Goal: Information Seeking & Learning: Check status

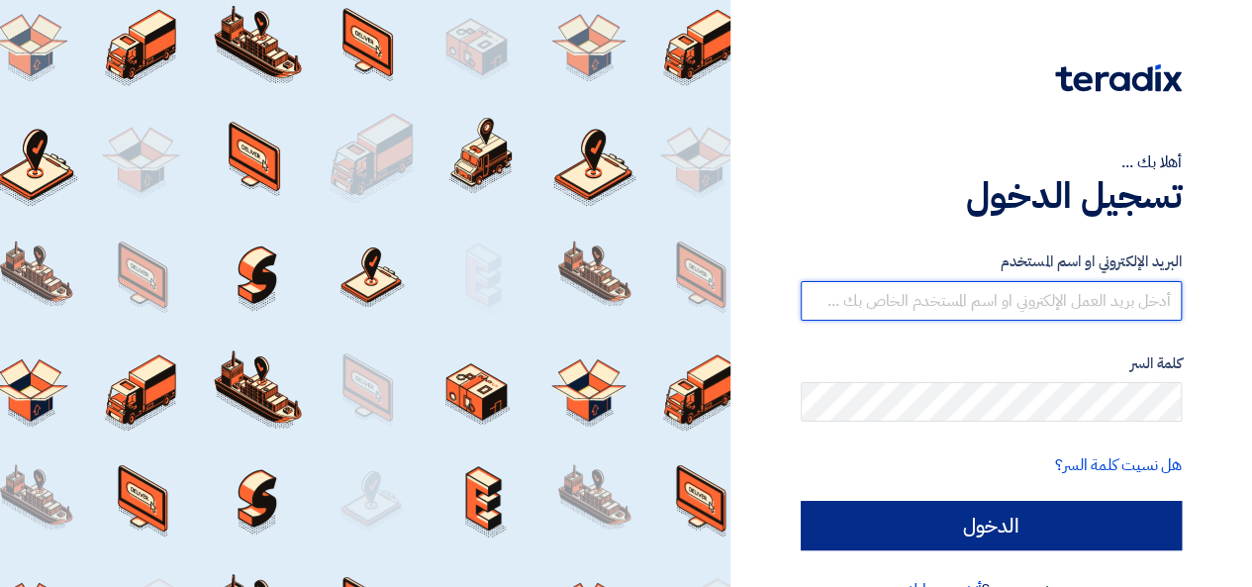
type input "[EMAIL_ADDRESS][DOMAIN_NAME]"
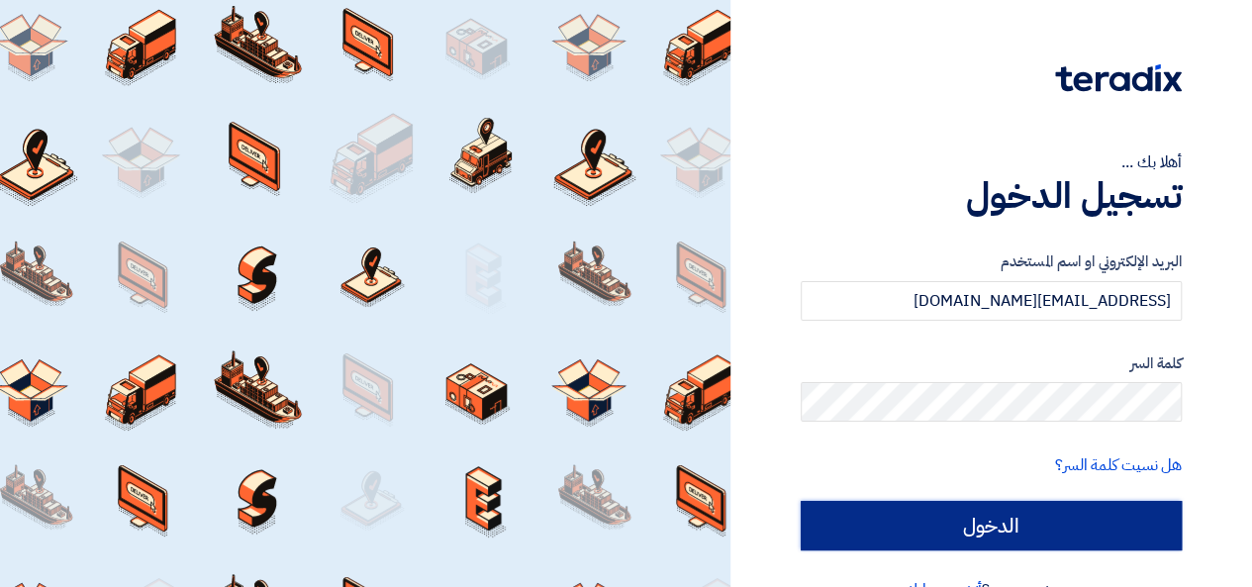
click at [964, 516] on input "الدخول" at bounding box center [991, 525] width 381 height 49
type input "Sign in"
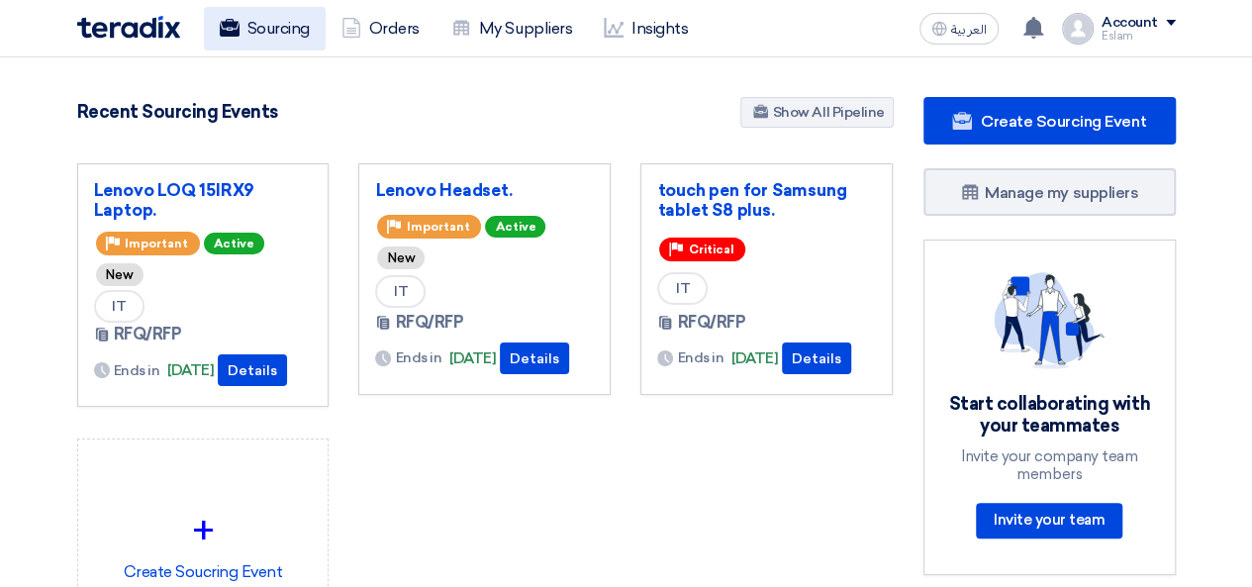
click at [246, 33] on link "Sourcing" at bounding box center [265, 29] width 122 height 44
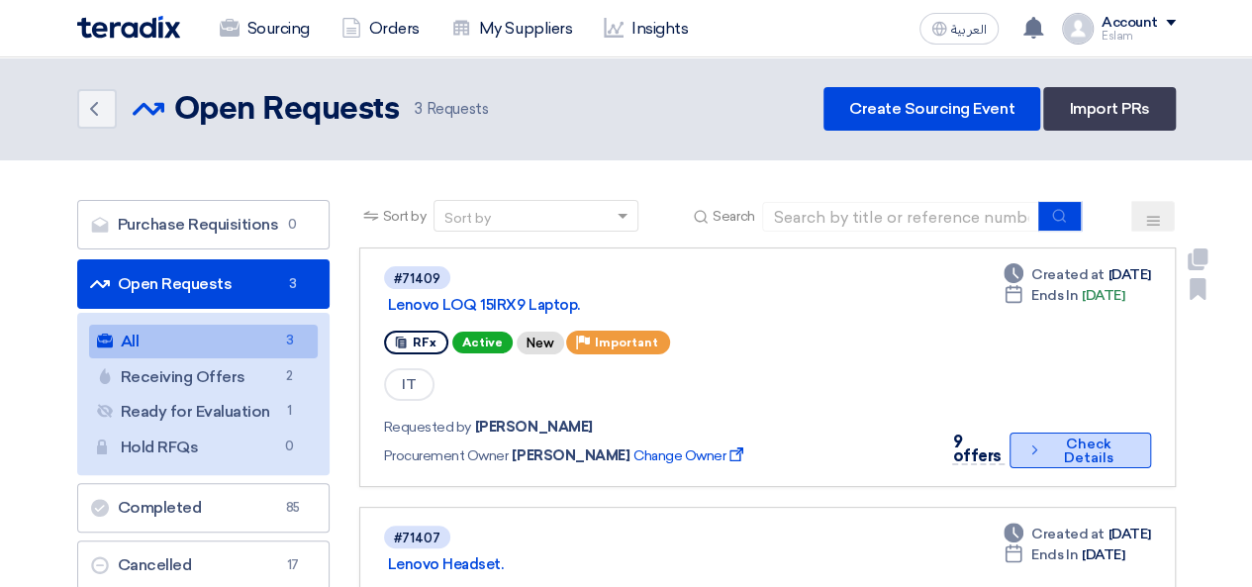
click at [1047, 456] on button "Check details Check Details" at bounding box center [1080, 451] width 141 height 36
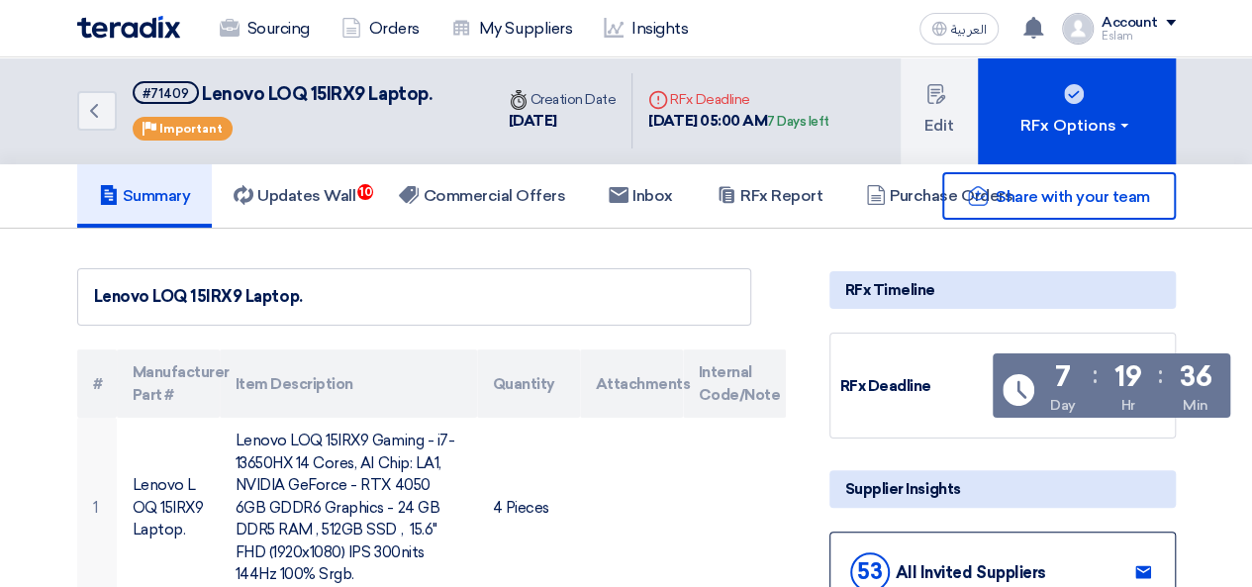
drag, startPoint x: 303, startPoint y: 297, endPoint x: 63, endPoint y: 295, distance: 239.5
copy div "Lenovo LOQ 15IRX9 Laptop."
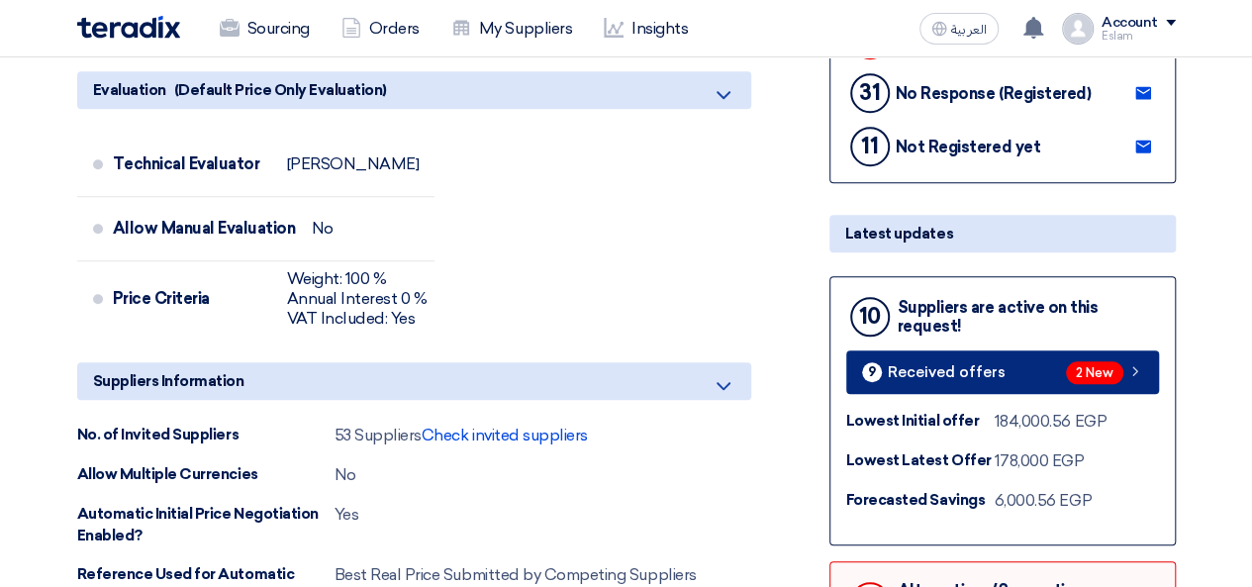
click at [898, 353] on link "9 Received offers 2 New" at bounding box center [1002, 372] width 313 height 44
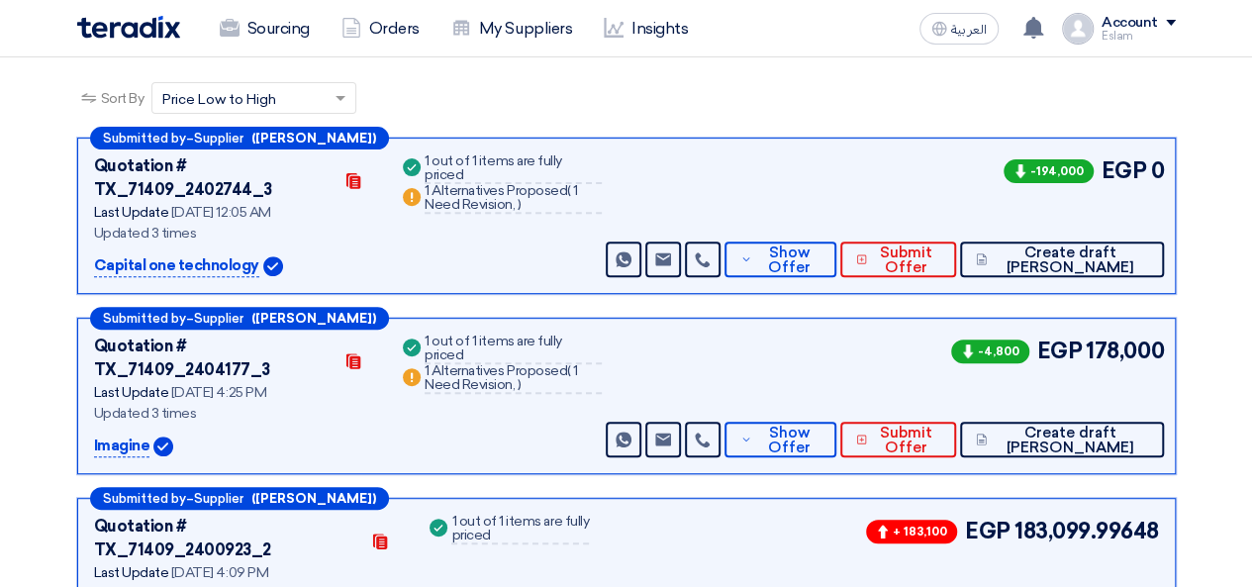
scroll to position [305, 0]
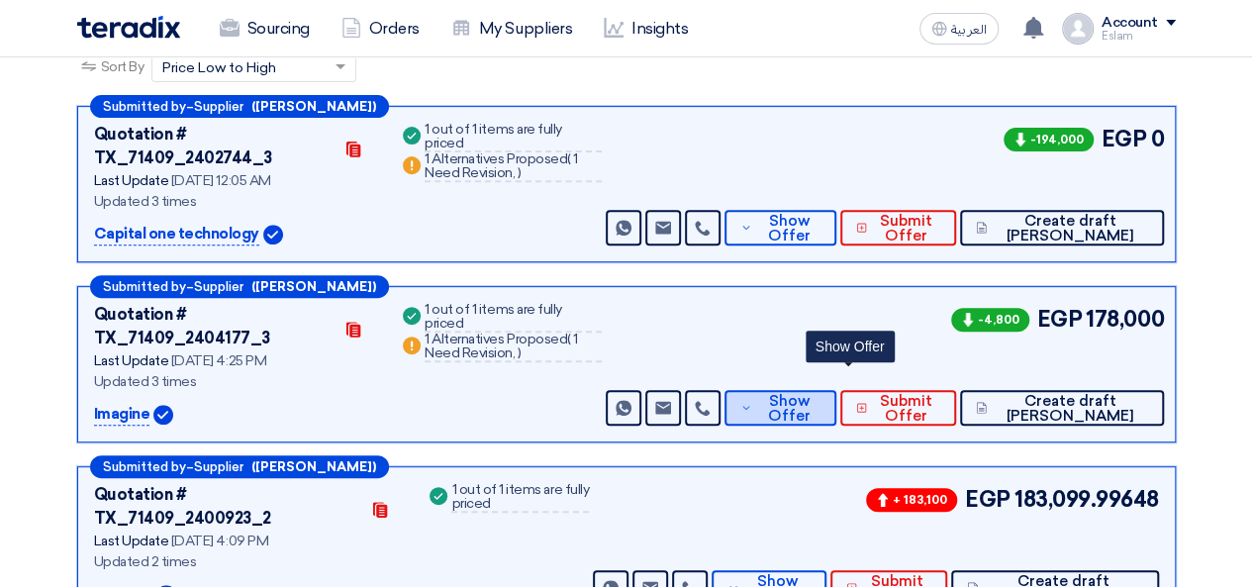
click at [821, 394] on span "Show Offer" at bounding box center [789, 409] width 64 height 30
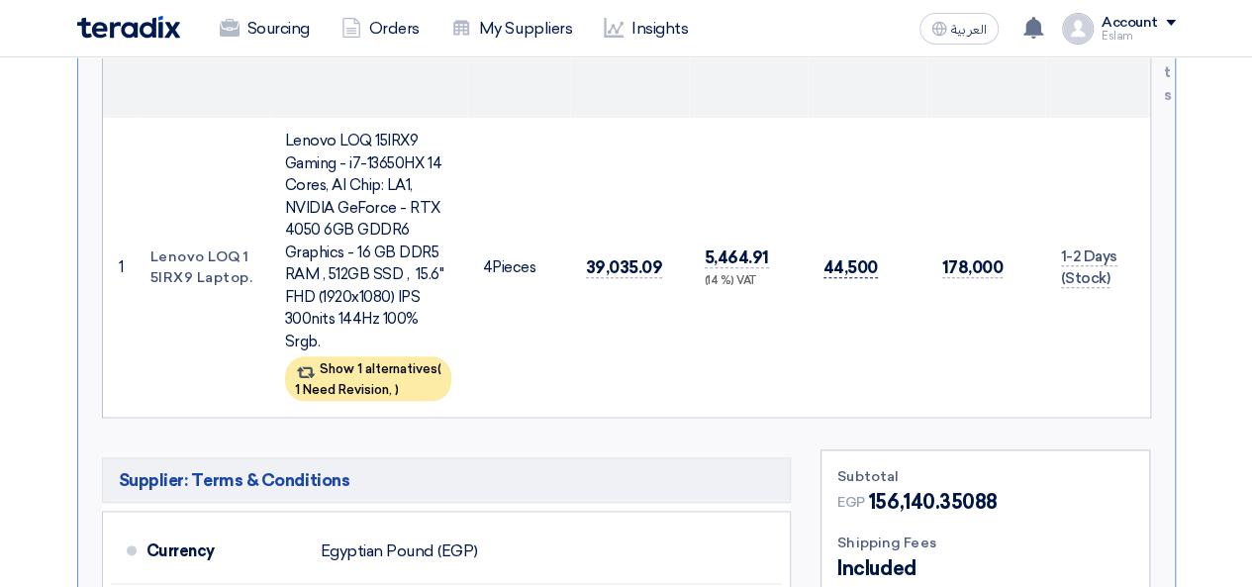
scroll to position [998, 0]
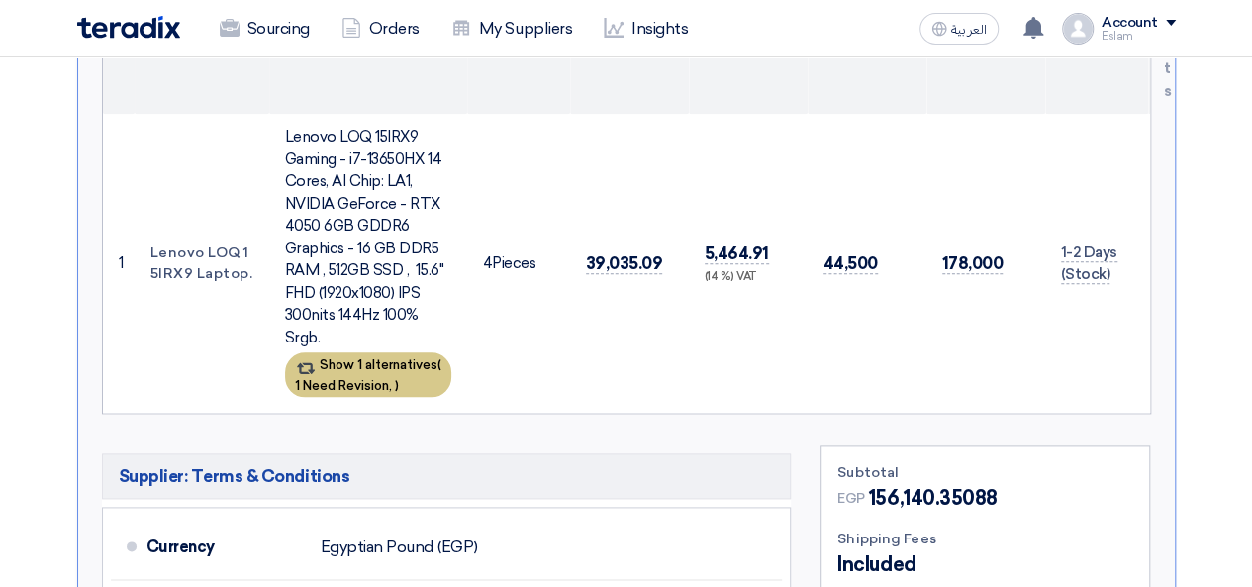
click at [380, 352] on div "Show 1 alternatives ( 1 Need Revision, )" at bounding box center [368, 374] width 166 height 45
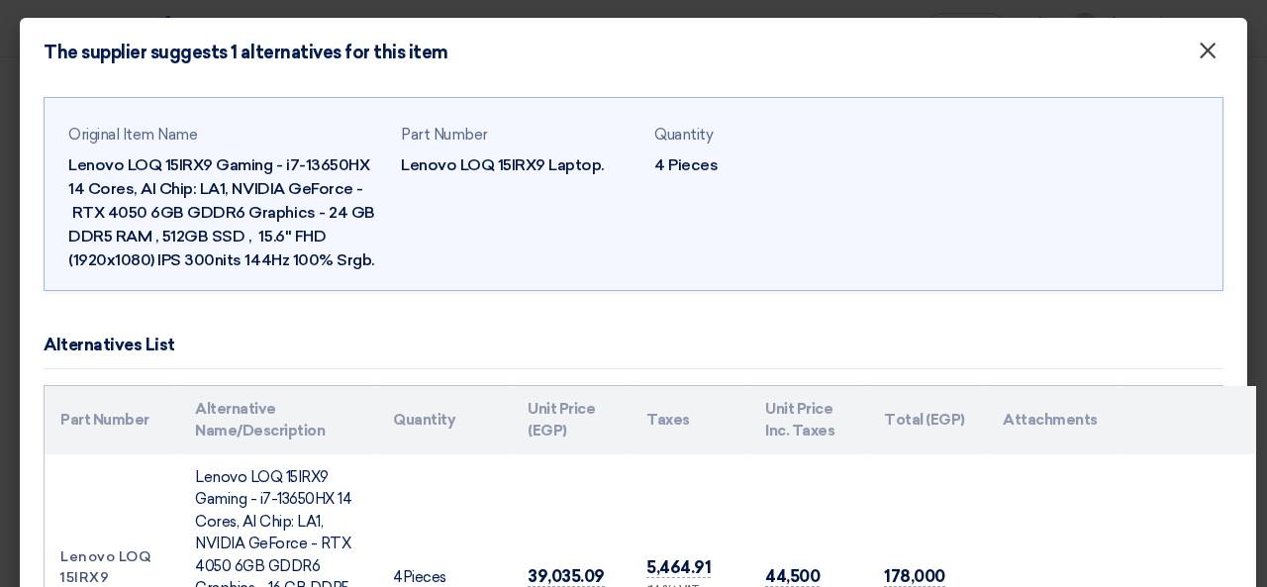
click at [1198, 58] on span "×" at bounding box center [1208, 56] width 20 height 40
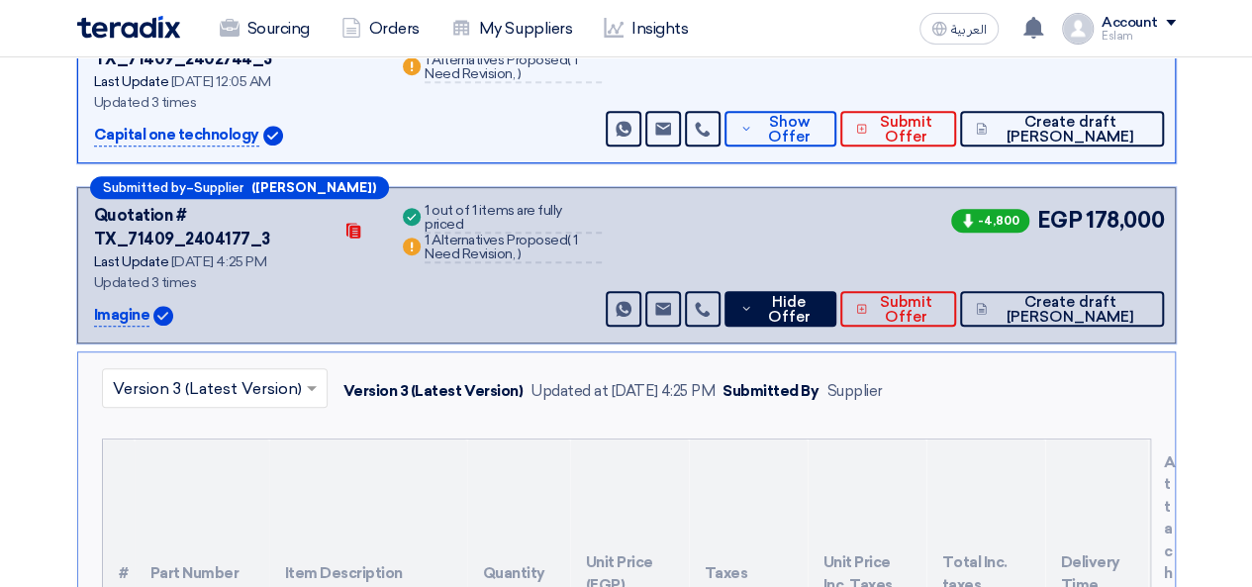
scroll to position [305, 0]
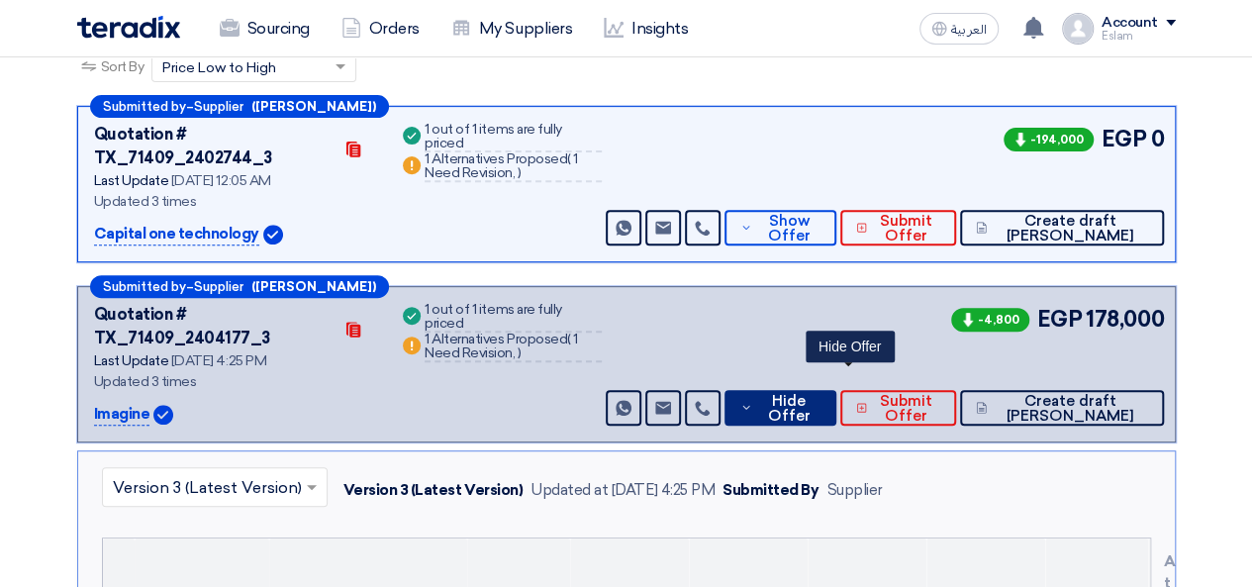
click at [753, 400] on icon at bounding box center [746, 408] width 13 height 16
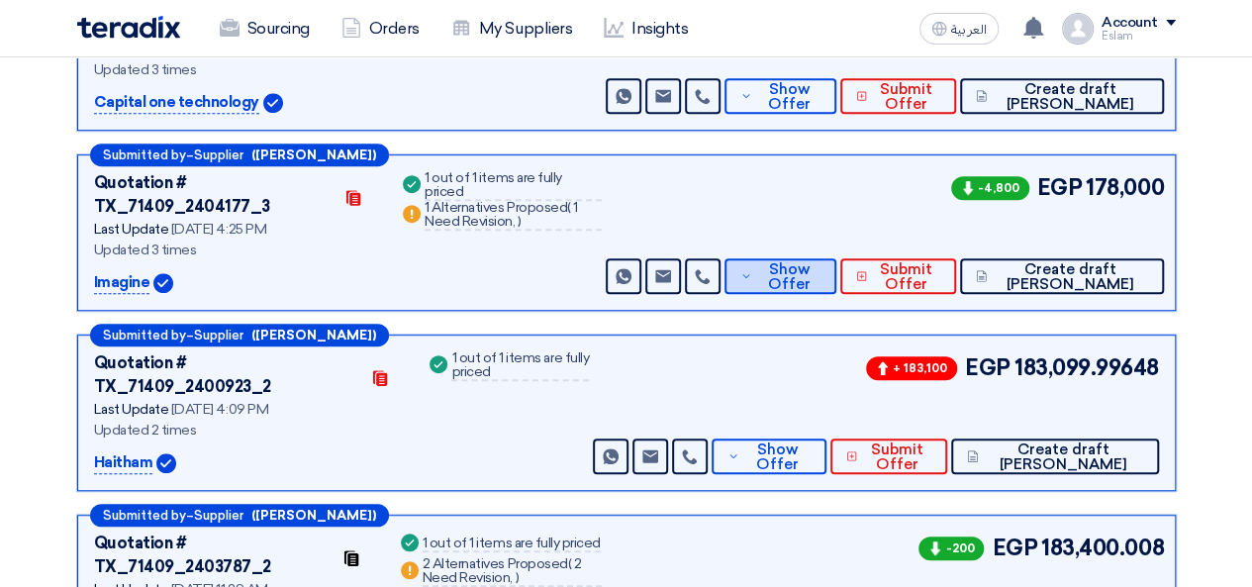
scroll to position [503, 0]
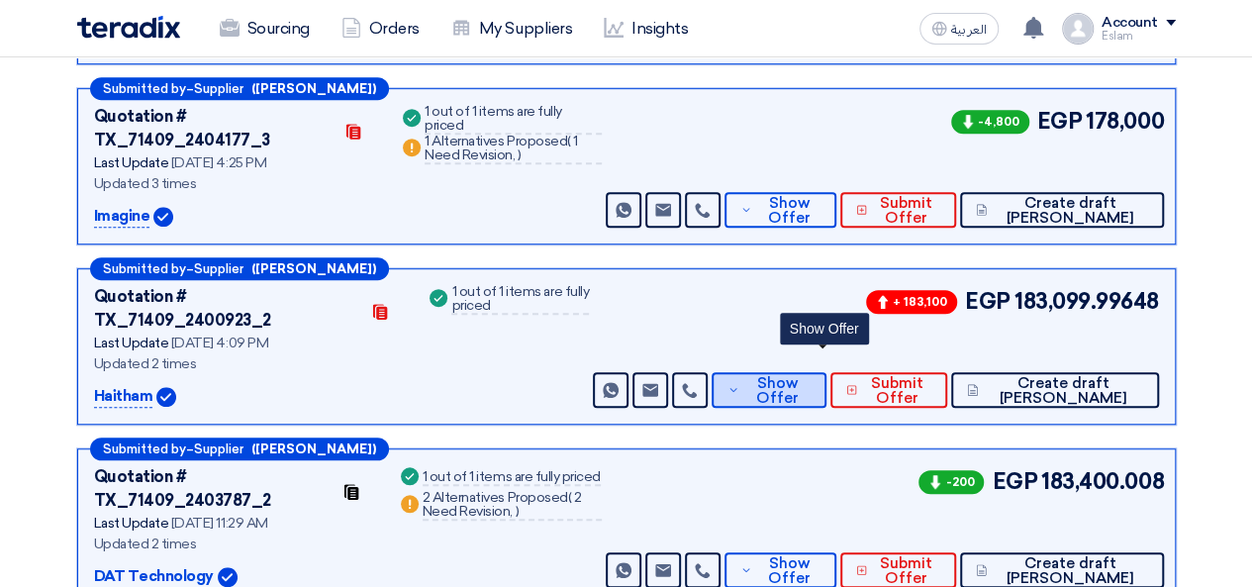
click at [810, 376] on span "Show Offer" at bounding box center [776, 391] width 65 height 30
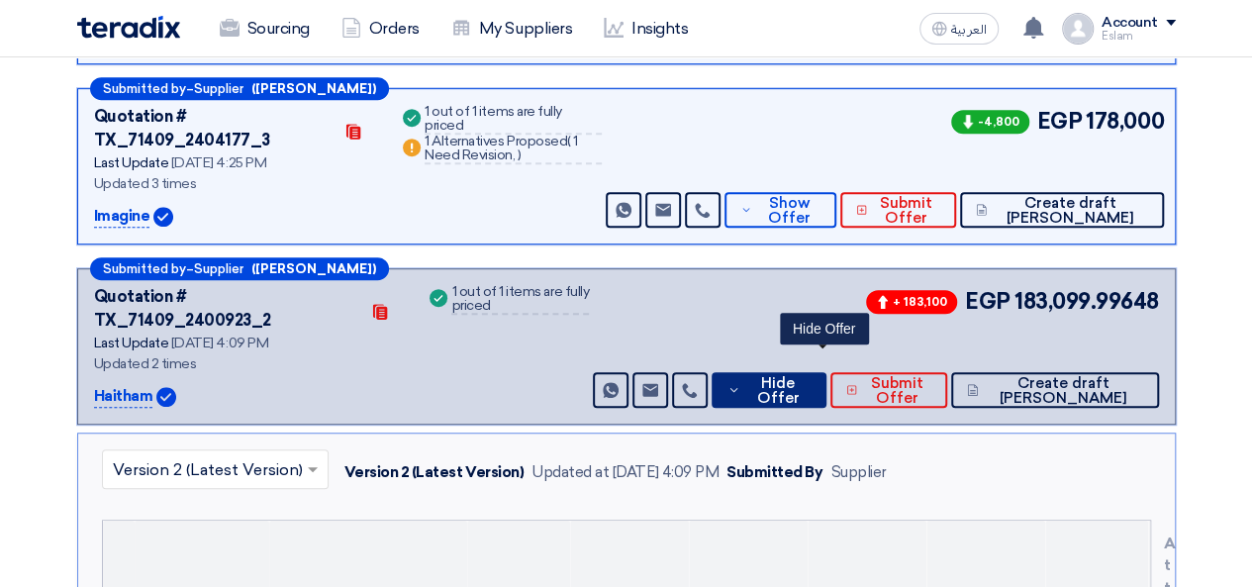
click at [810, 376] on span "Hide Offer" at bounding box center [777, 391] width 64 height 30
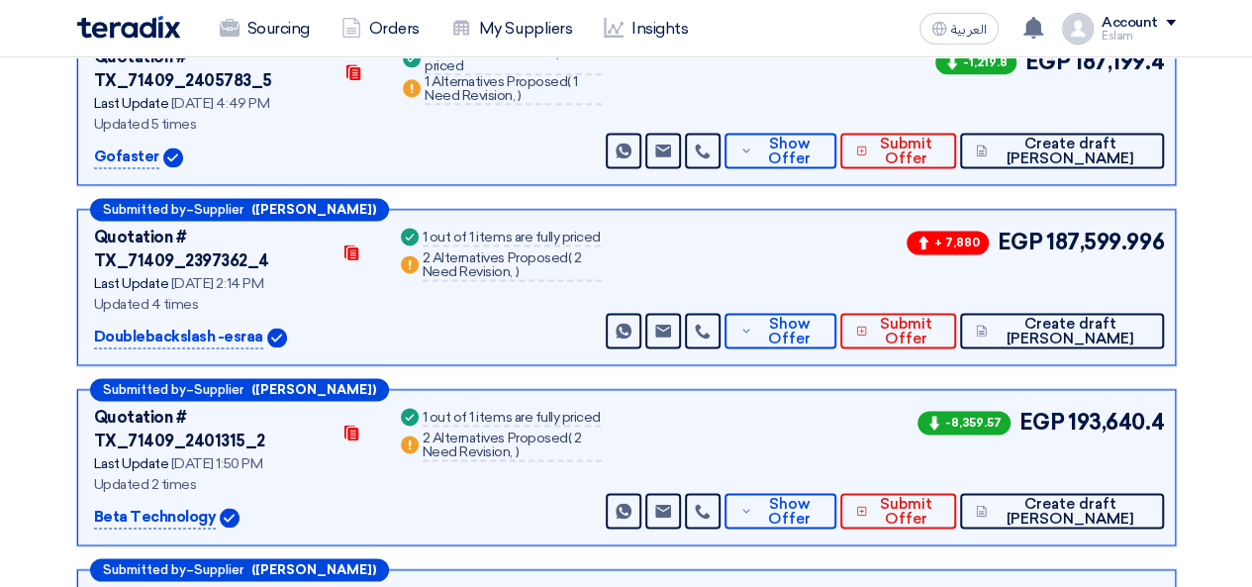
scroll to position [1394, 0]
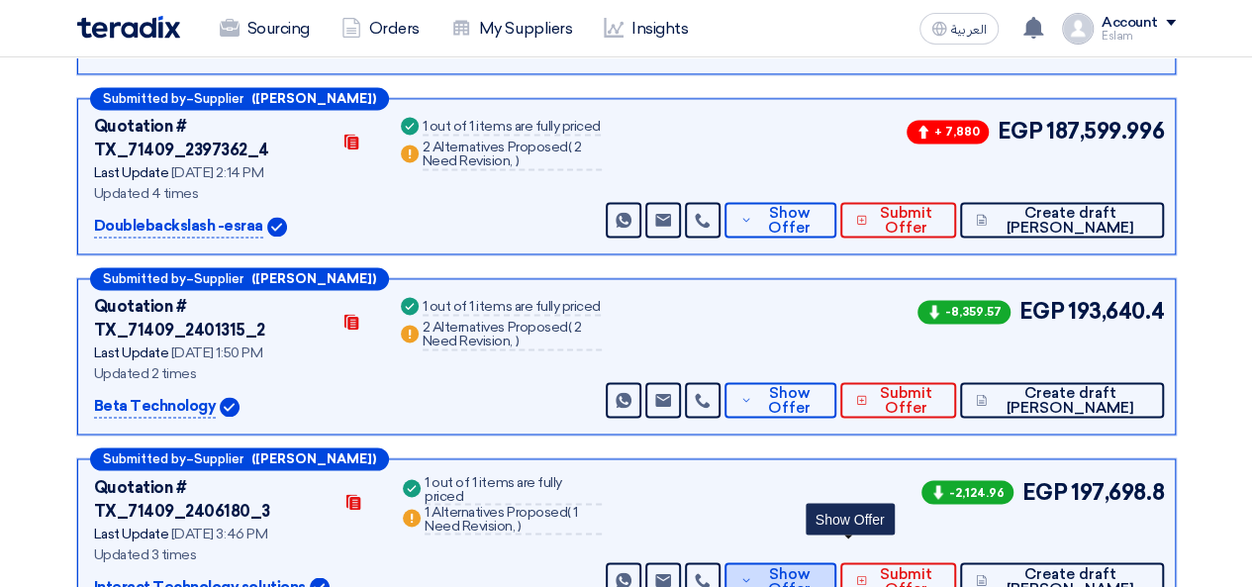
click at [821, 566] on span "Show Offer" at bounding box center [789, 581] width 64 height 30
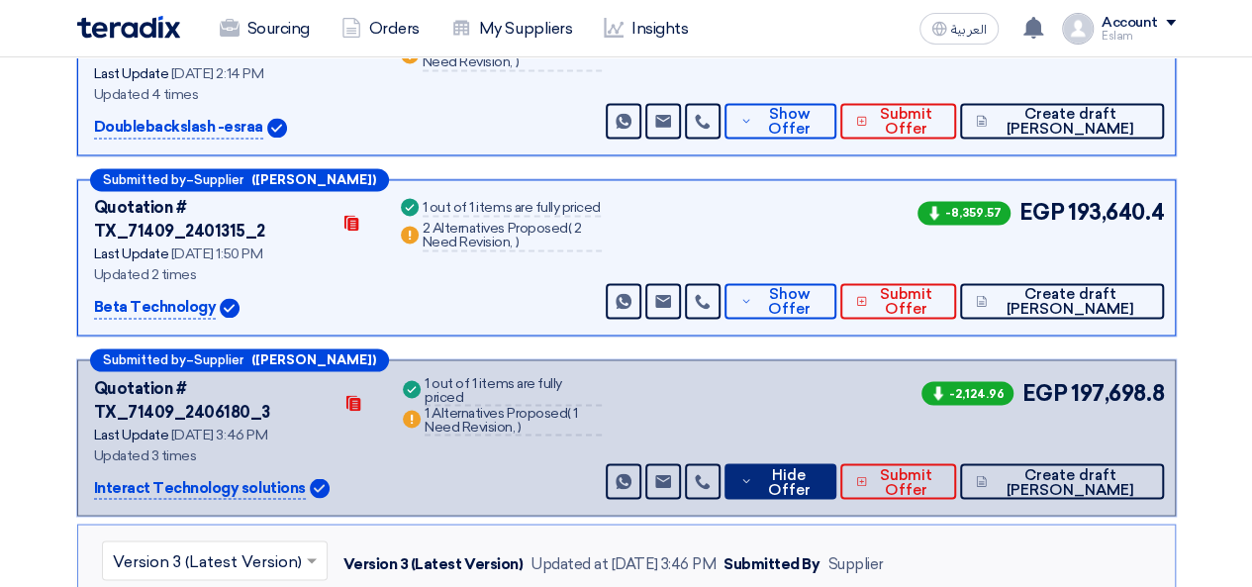
scroll to position [1295, 0]
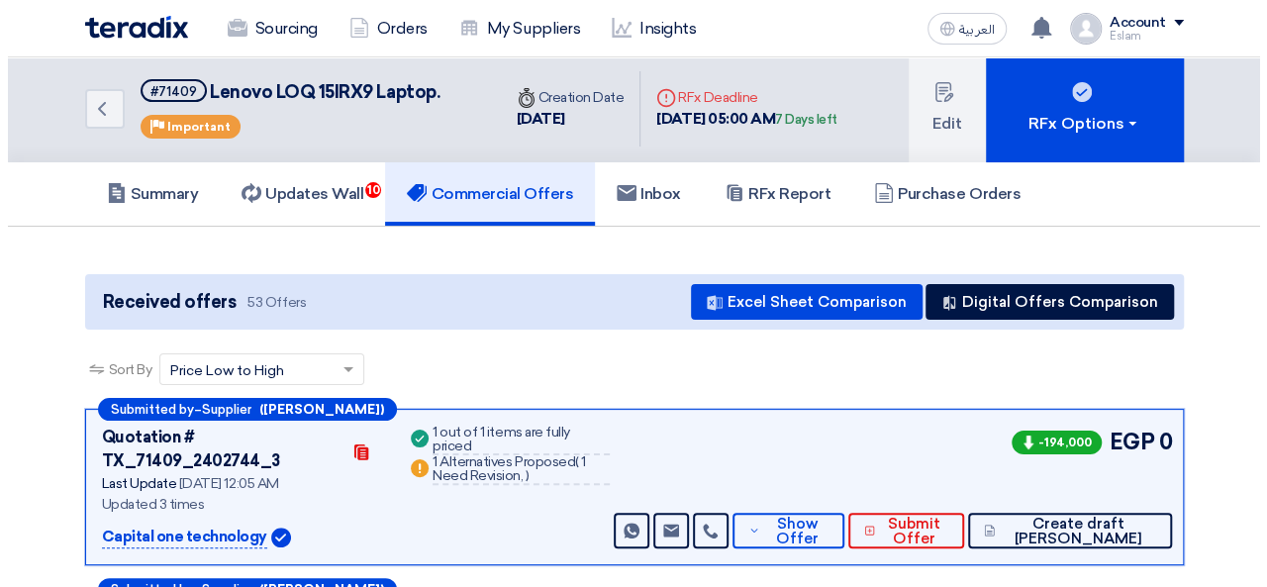
scroll to position [0, 0]
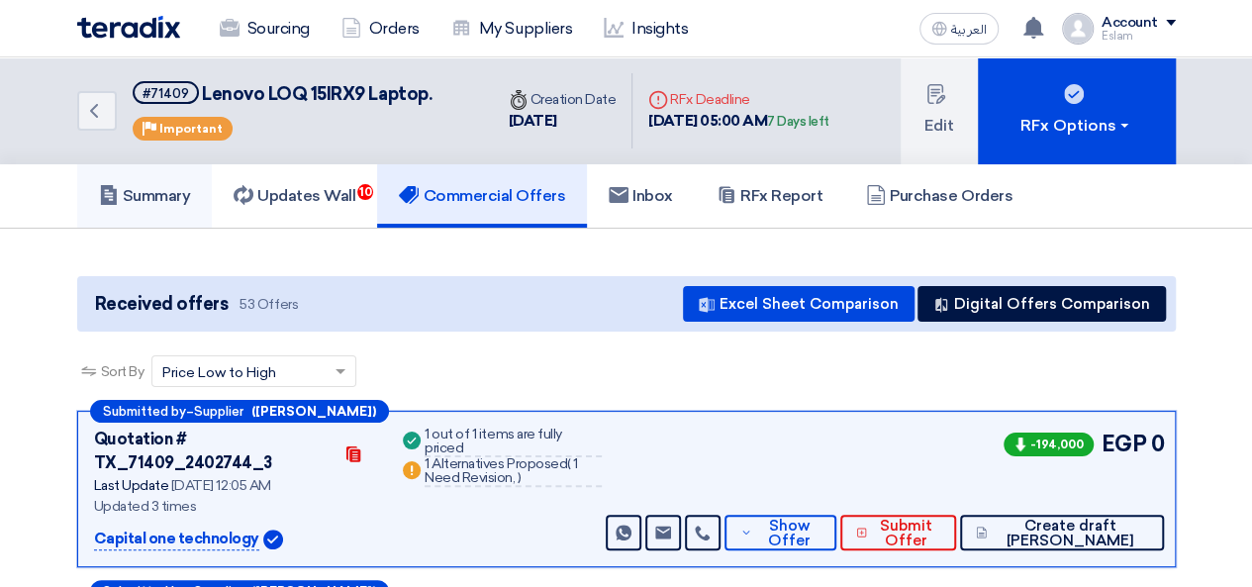
click at [191, 191] on h5 "Summary" at bounding box center [145, 196] width 92 height 20
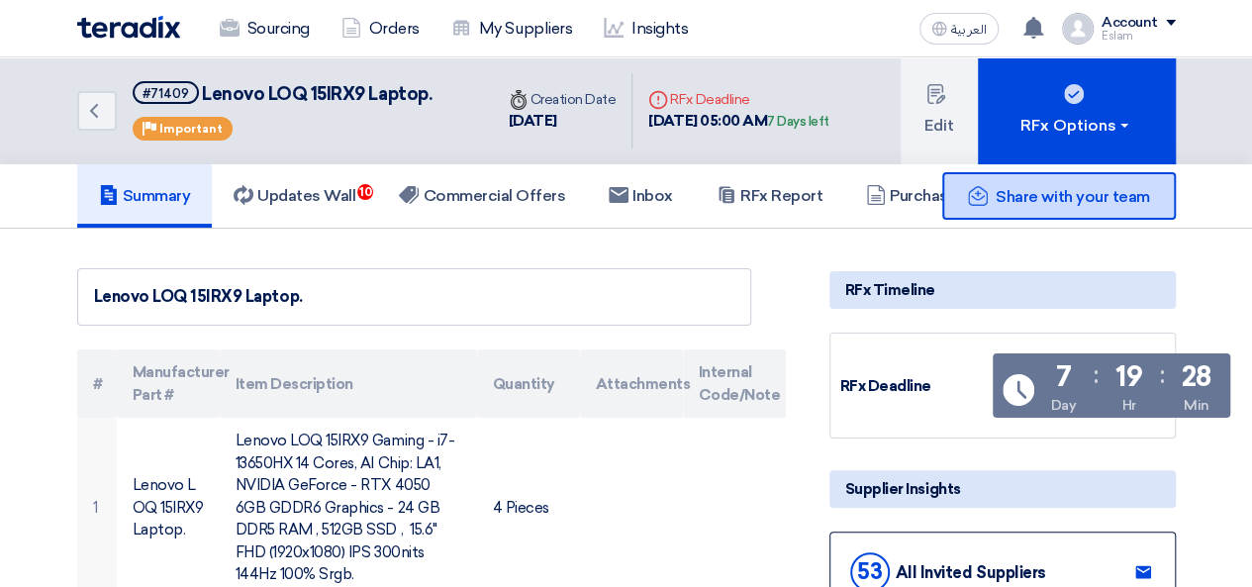
click at [1140, 196] on span "Share with your team" at bounding box center [1072, 196] width 153 height 19
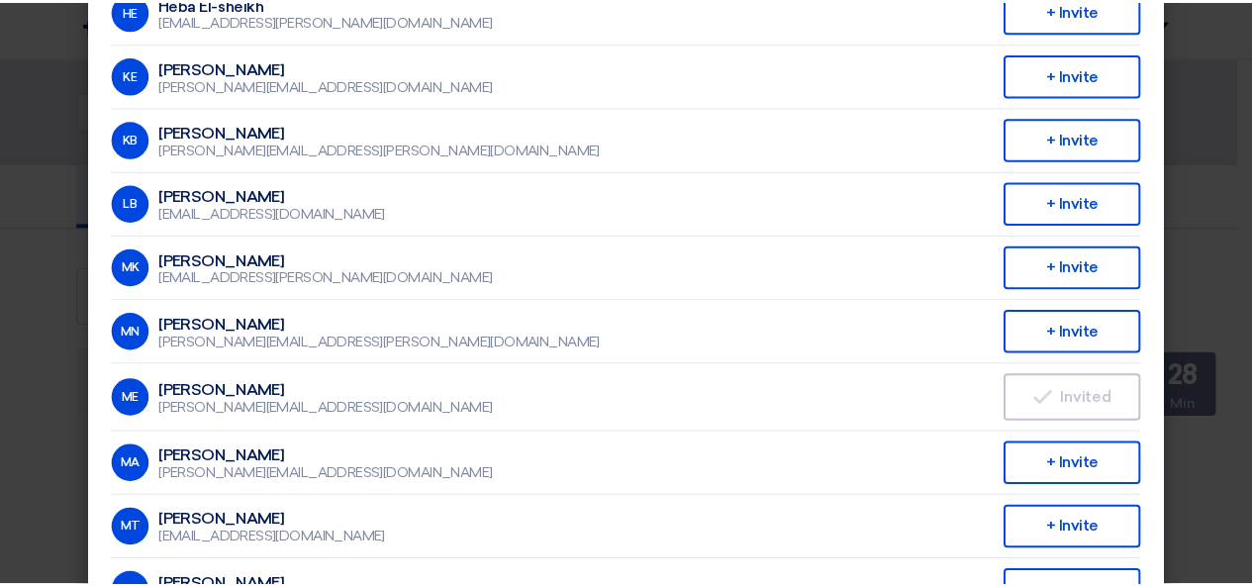
scroll to position [495, 0]
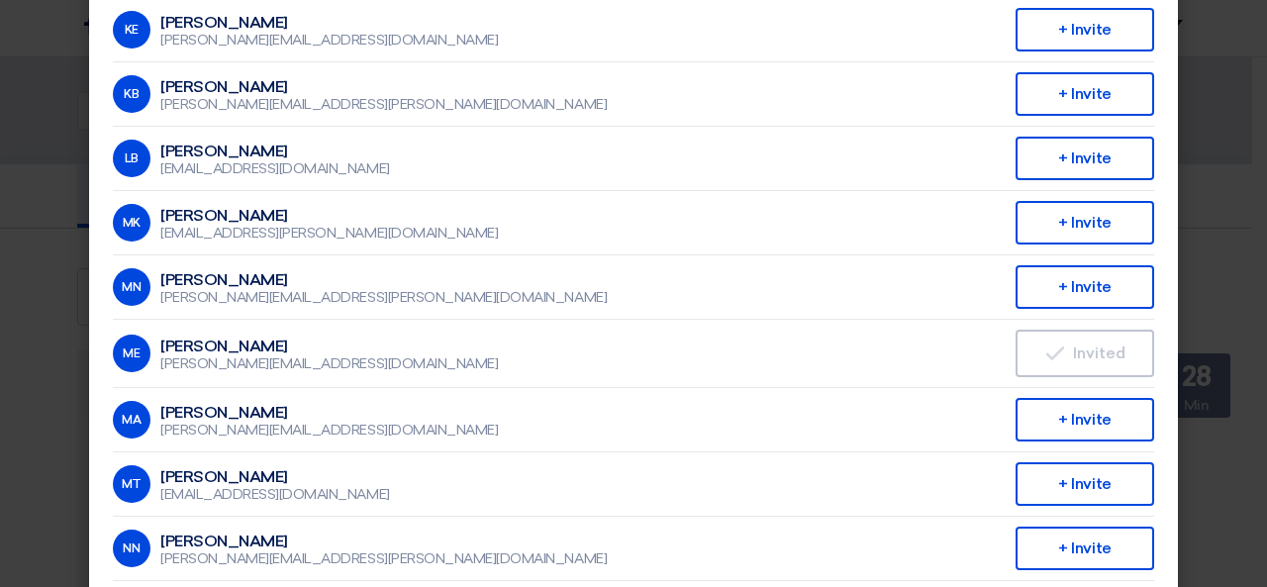
click at [1225, 210] on modal-container "Invite From Your Company × Company Team ALJ Finance AM [PERSON_NAME] Mahmoud [E…" at bounding box center [633, 293] width 1267 height 587
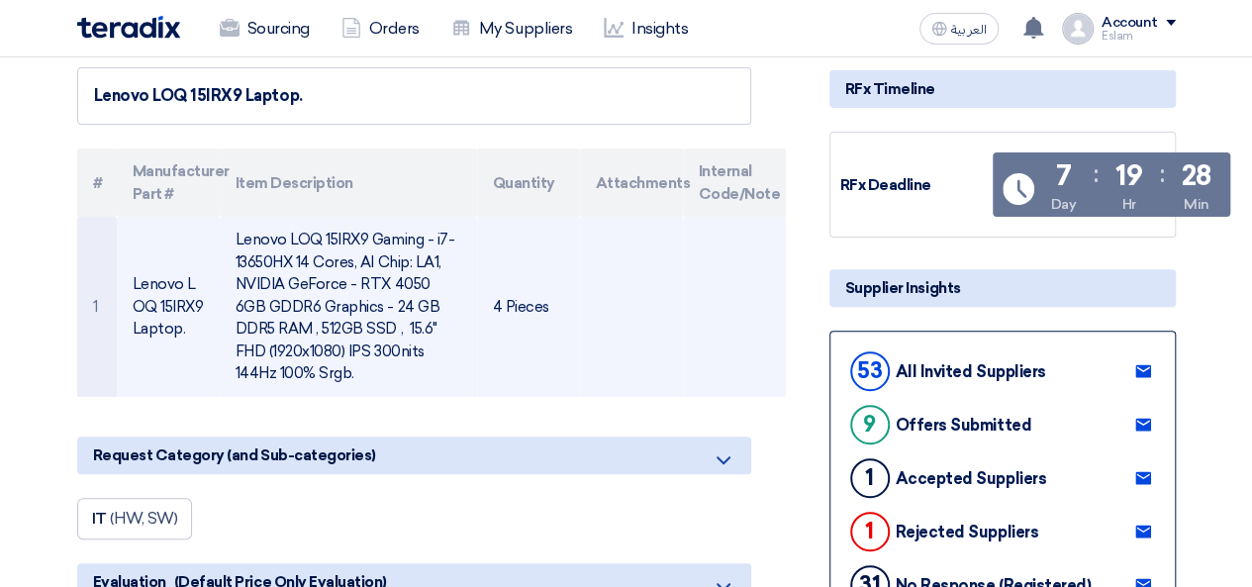
scroll to position [0, 0]
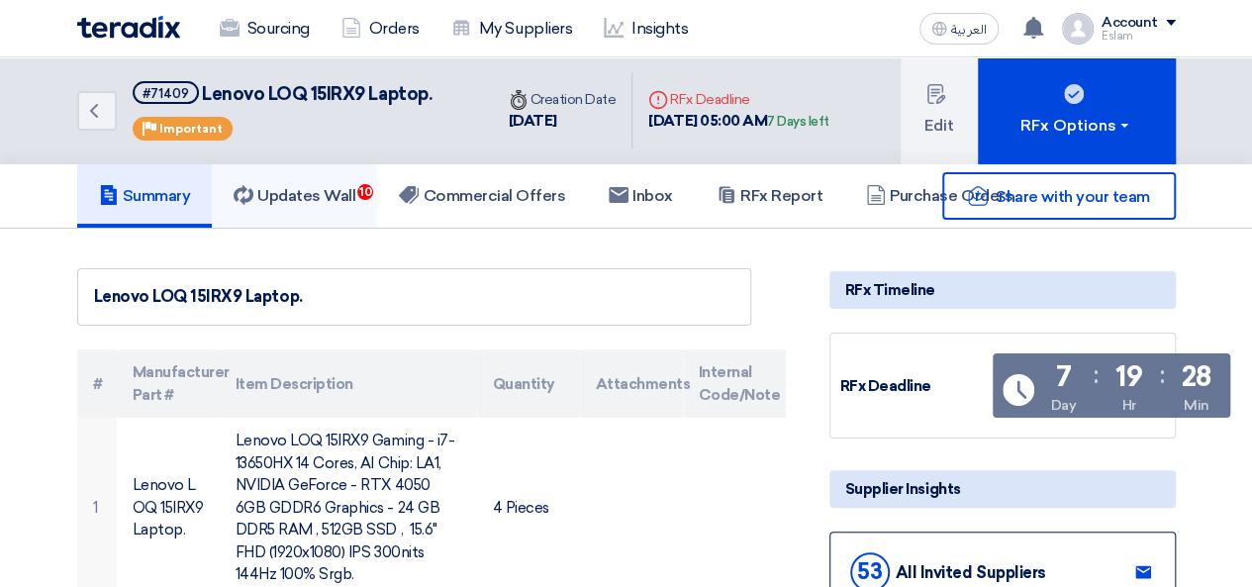
click at [333, 195] on h5 "Updates Wall 10" at bounding box center [295, 196] width 122 height 20
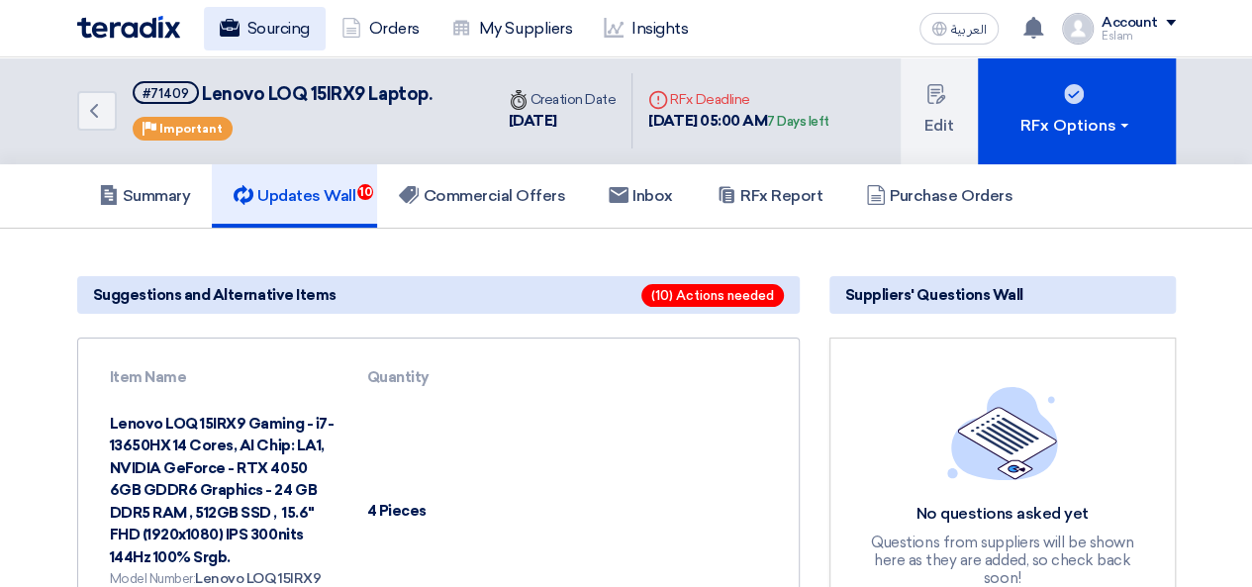
click at [257, 21] on link "Sourcing" at bounding box center [265, 29] width 122 height 44
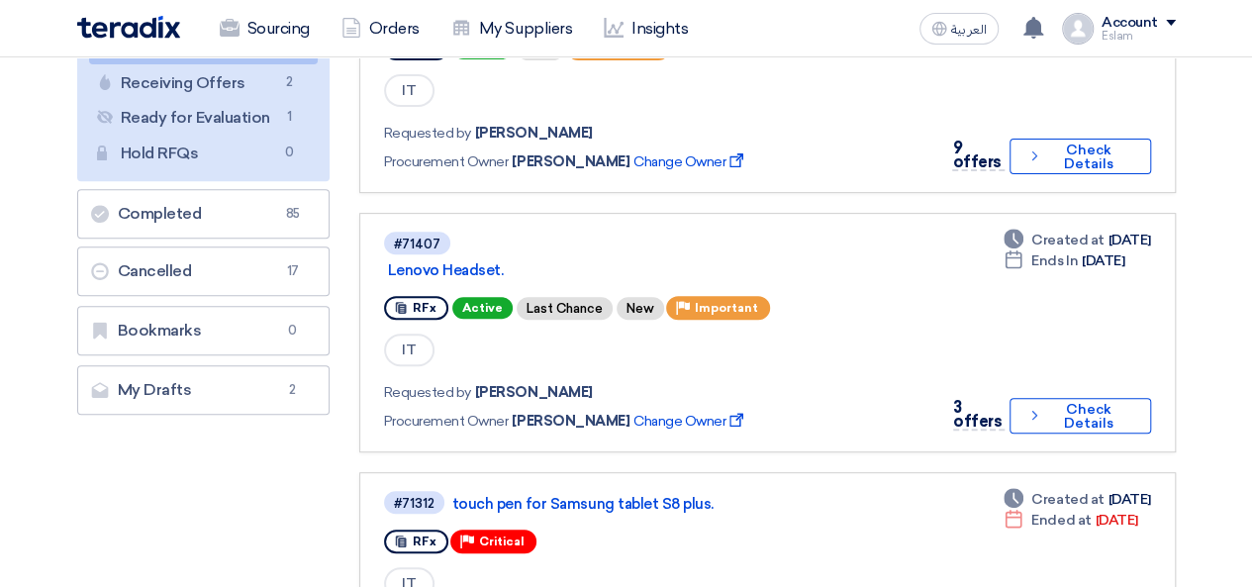
scroll to position [297, 0]
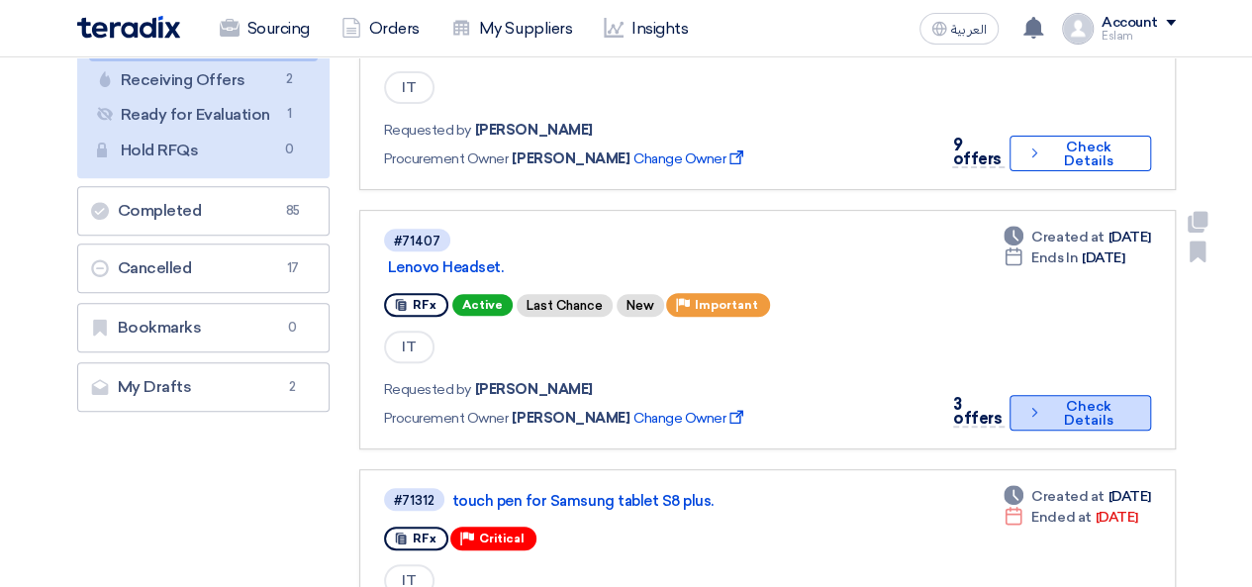
click at [1122, 406] on button "Check details Check Details" at bounding box center [1080, 413] width 141 height 36
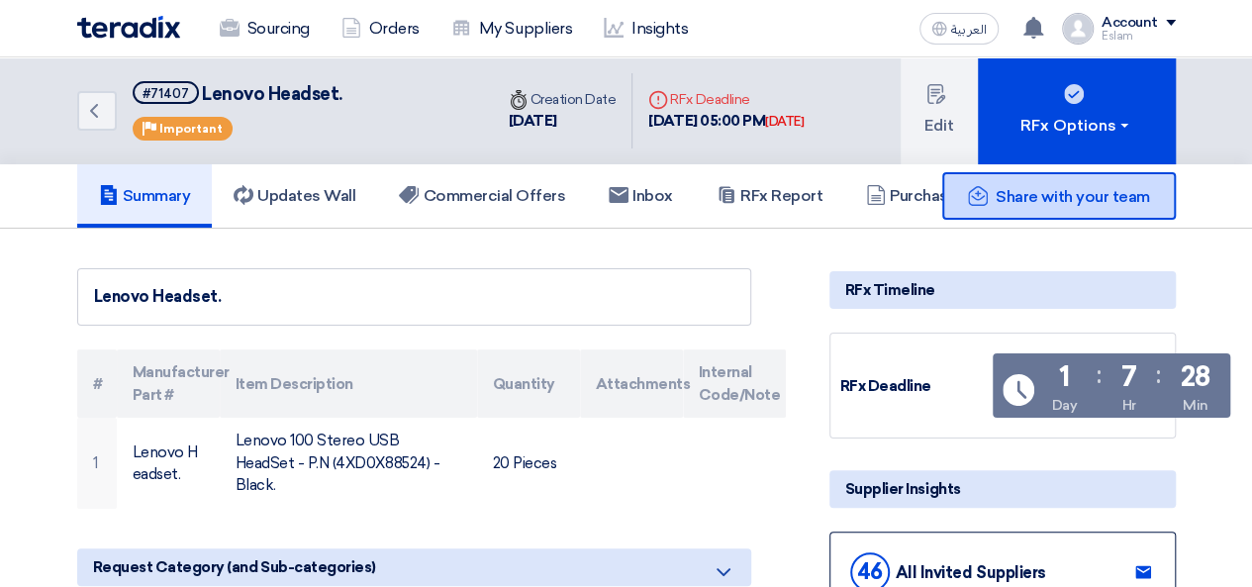
click at [1062, 183] on div "Share with your team" at bounding box center [1059, 196] width 234 height 48
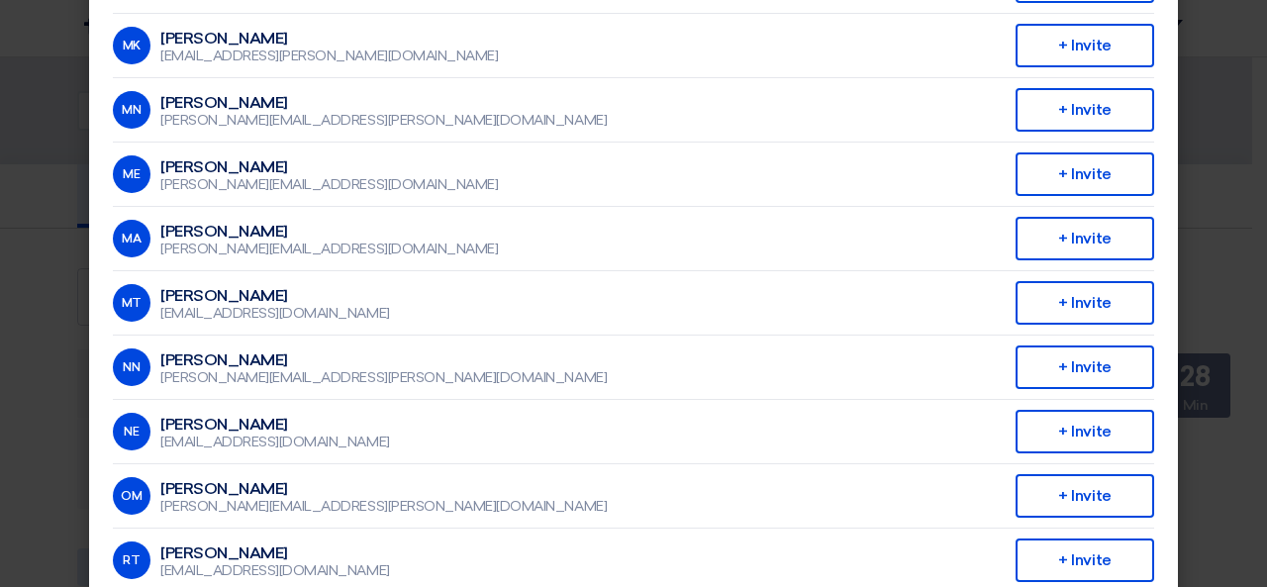
scroll to position [574, 0]
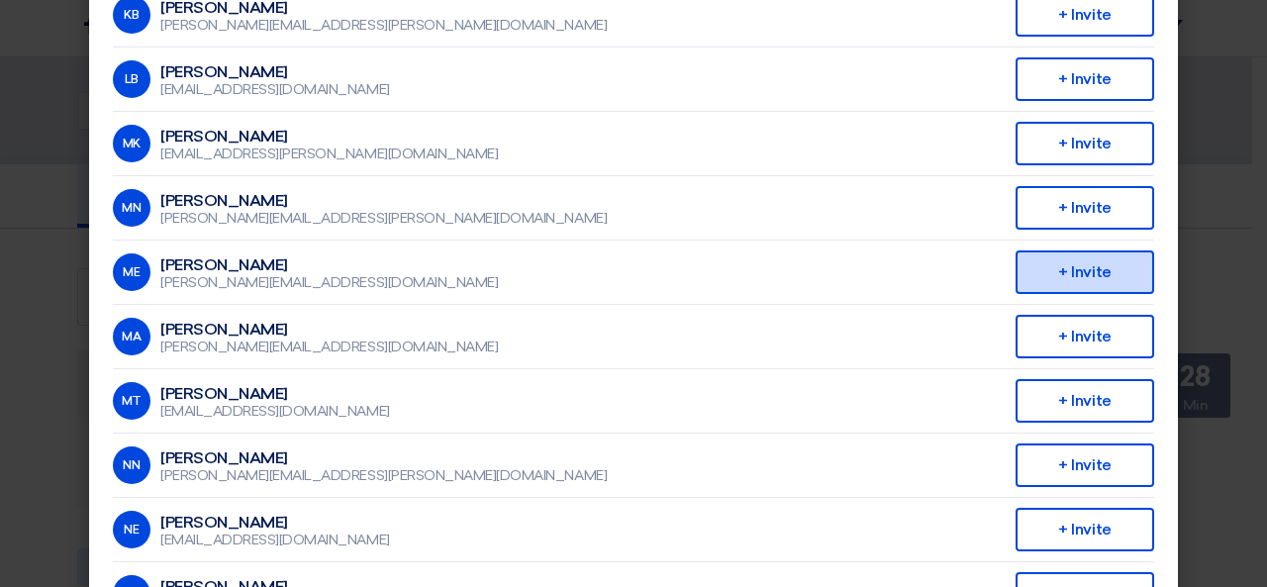
click at [1069, 266] on div "+ Invite" at bounding box center [1084, 272] width 139 height 44
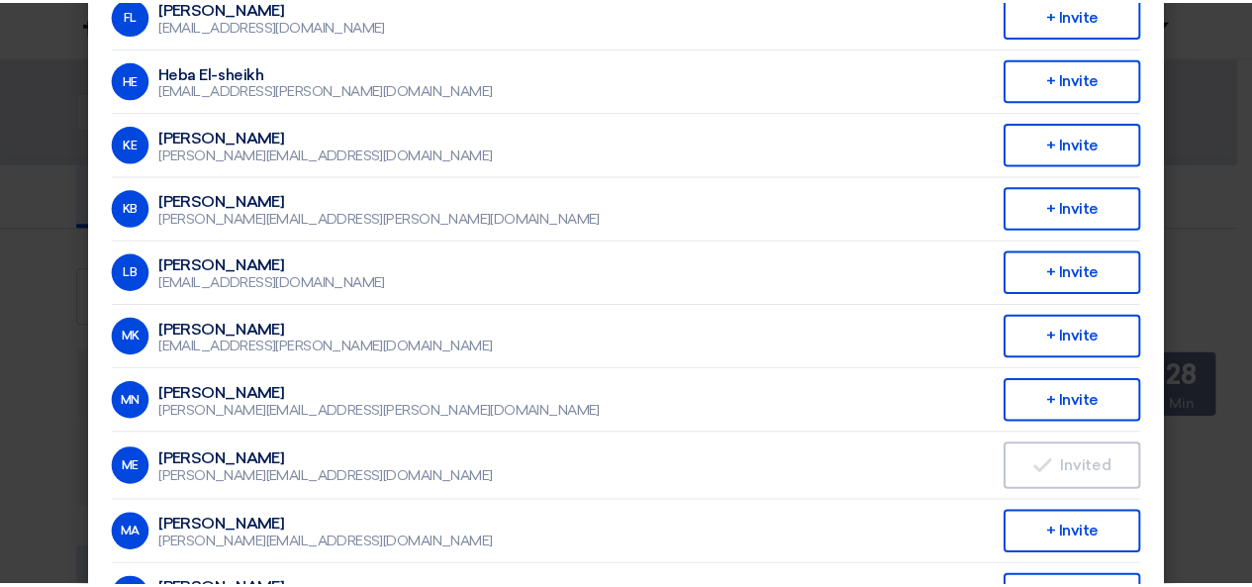
scroll to position [0, 0]
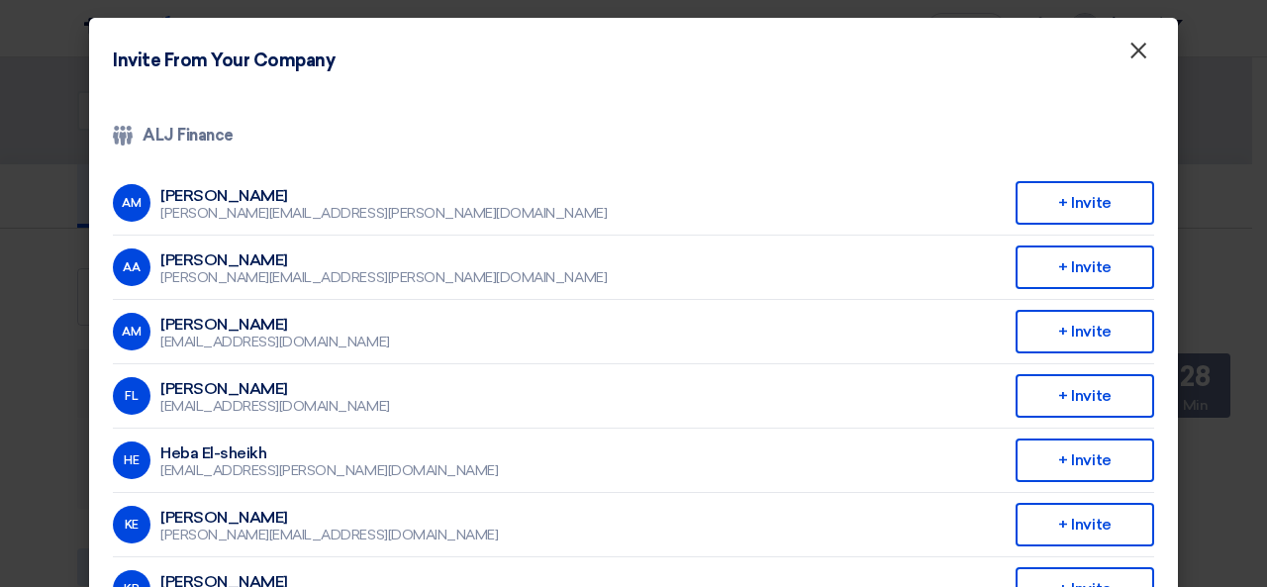
click at [1138, 46] on span "×" at bounding box center [1138, 56] width 20 height 40
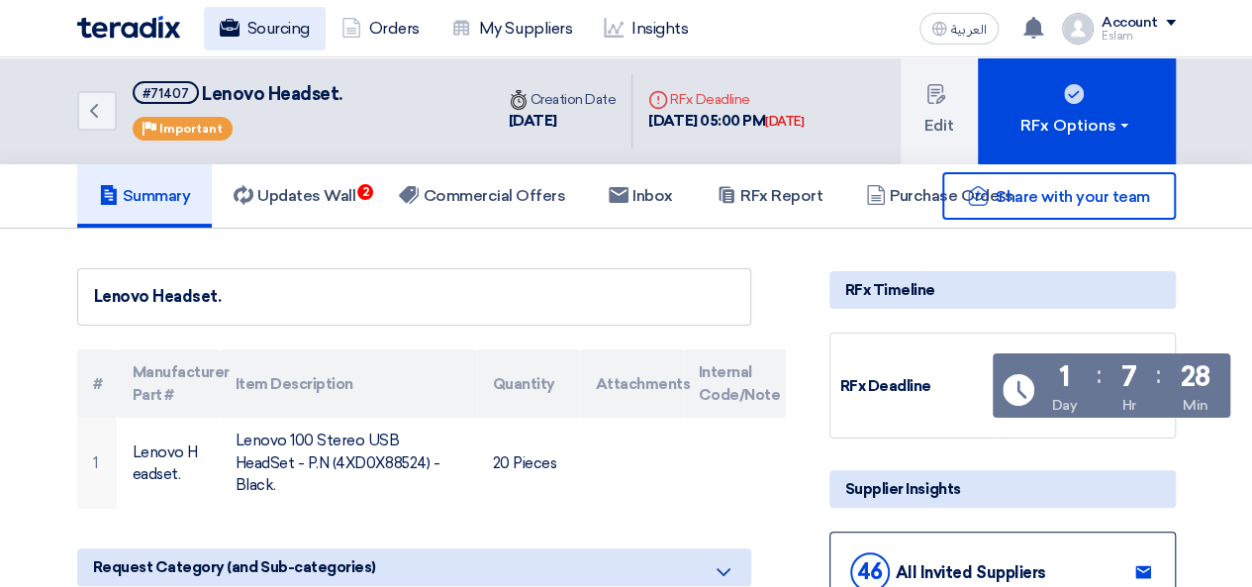
click at [238, 29] on use at bounding box center [229, 28] width 20 height 18
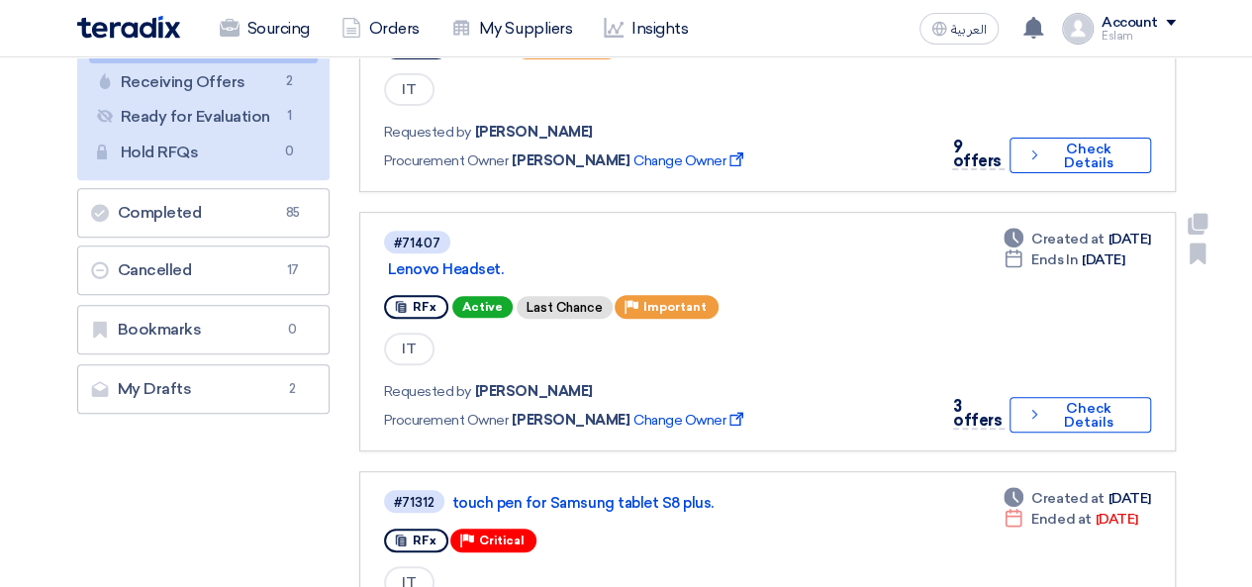
scroll to position [297, 0]
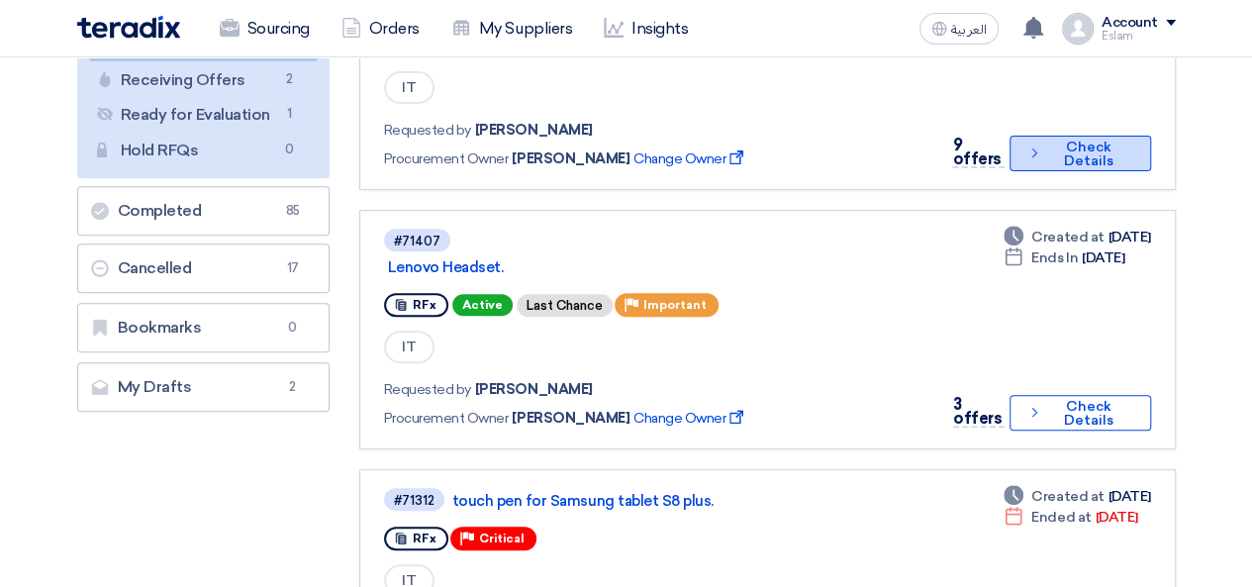
click at [1047, 163] on button "Check details Check Details" at bounding box center [1080, 154] width 141 height 36
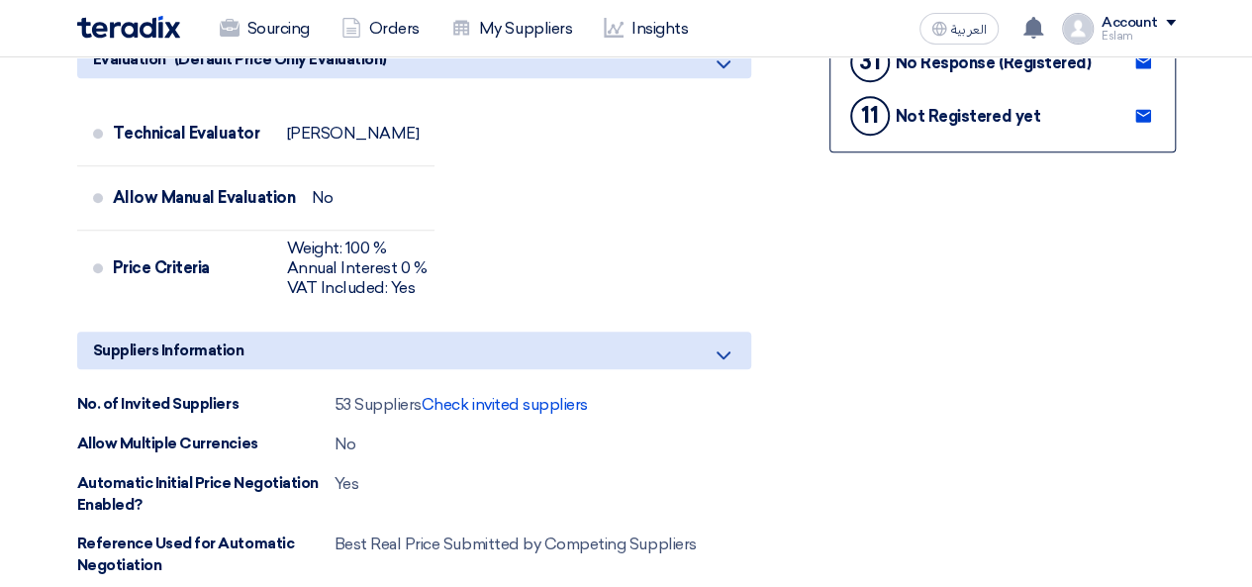
scroll to position [693, 0]
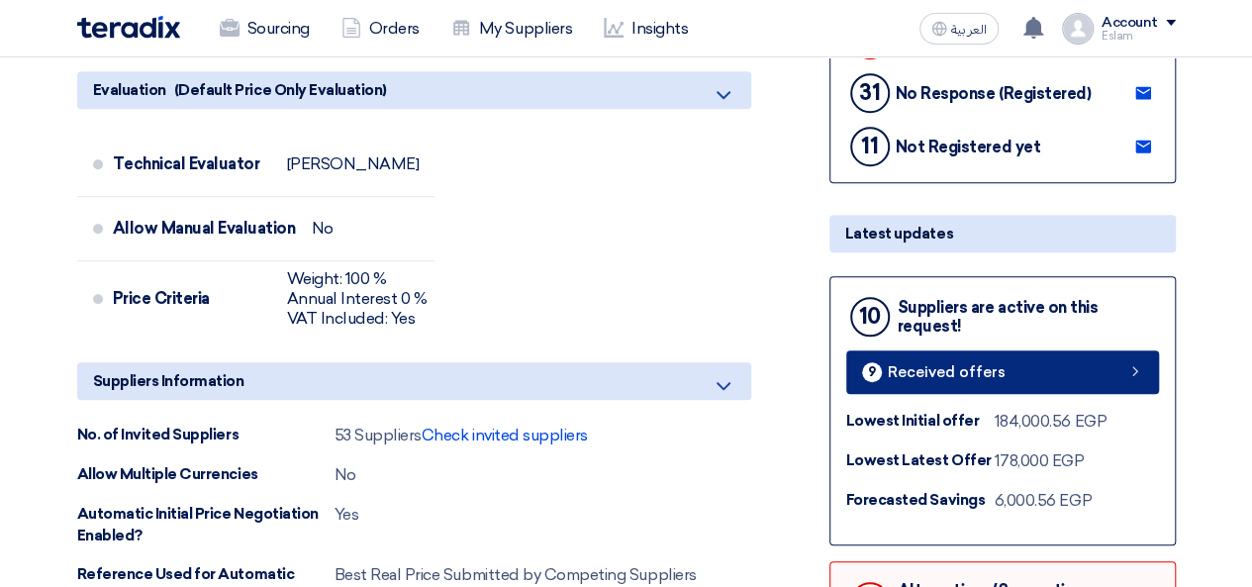
click at [922, 378] on div "9 Received offers" at bounding box center [934, 372] width 144 height 20
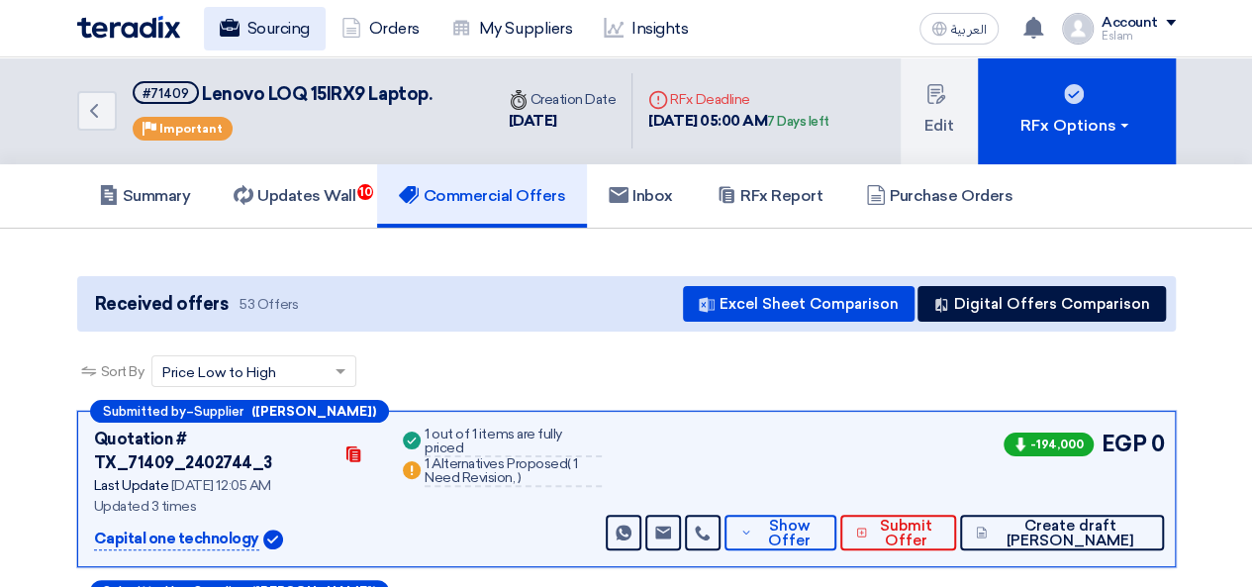
click at [283, 9] on link "Sourcing" at bounding box center [265, 29] width 122 height 44
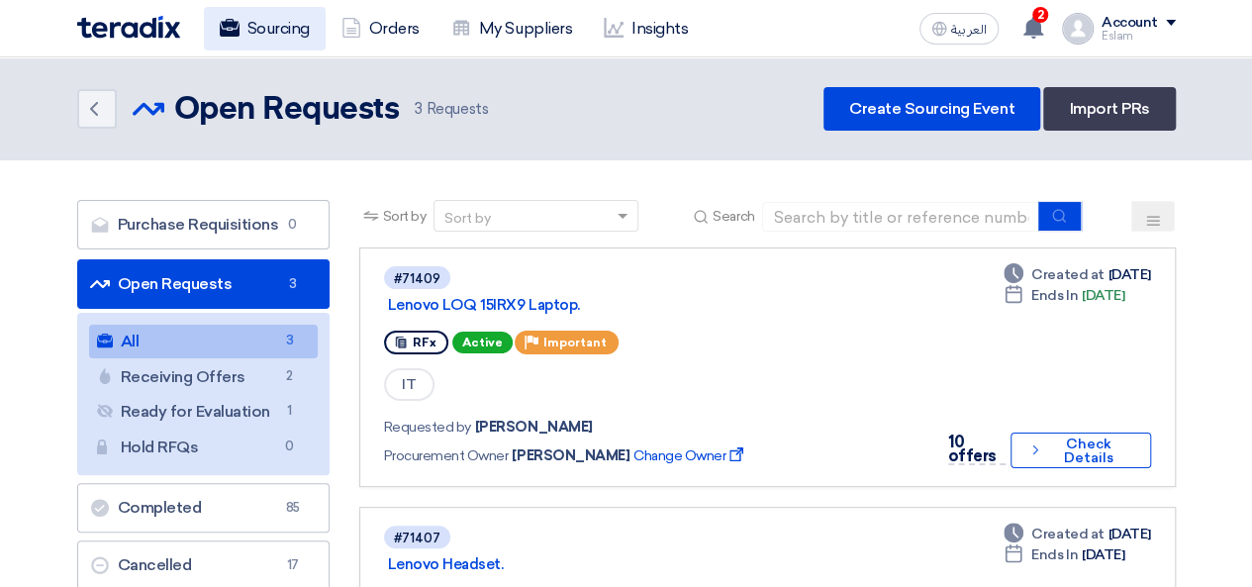
click at [271, 20] on link "Sourcing" at bounding box center [265, 29] width 122 height 44
click at [1044, 25] on icon at bounding box center [1033, 28] width 22 height 22
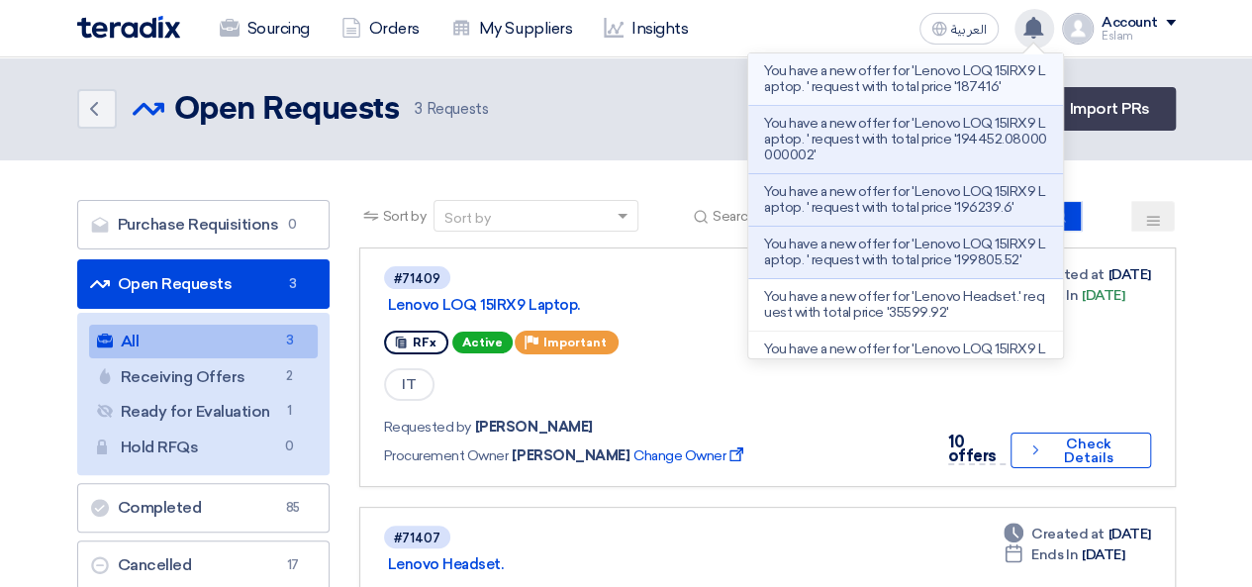
click at [902, 102] on li "You have a new offer for 'Lenovo LOQ 15IRX9 Laptop. ' request with total price …" at bounding box center [905, 79] width 315 height 52
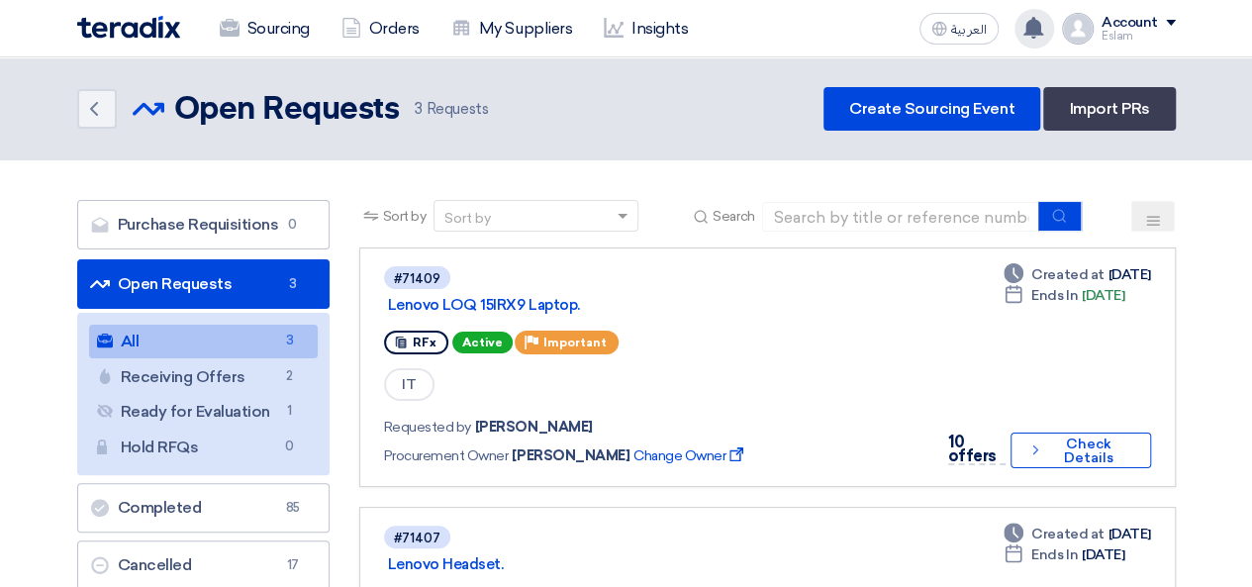
click at [1024, 29] on icon at bounding box center [1033, 28] width 22 height 22
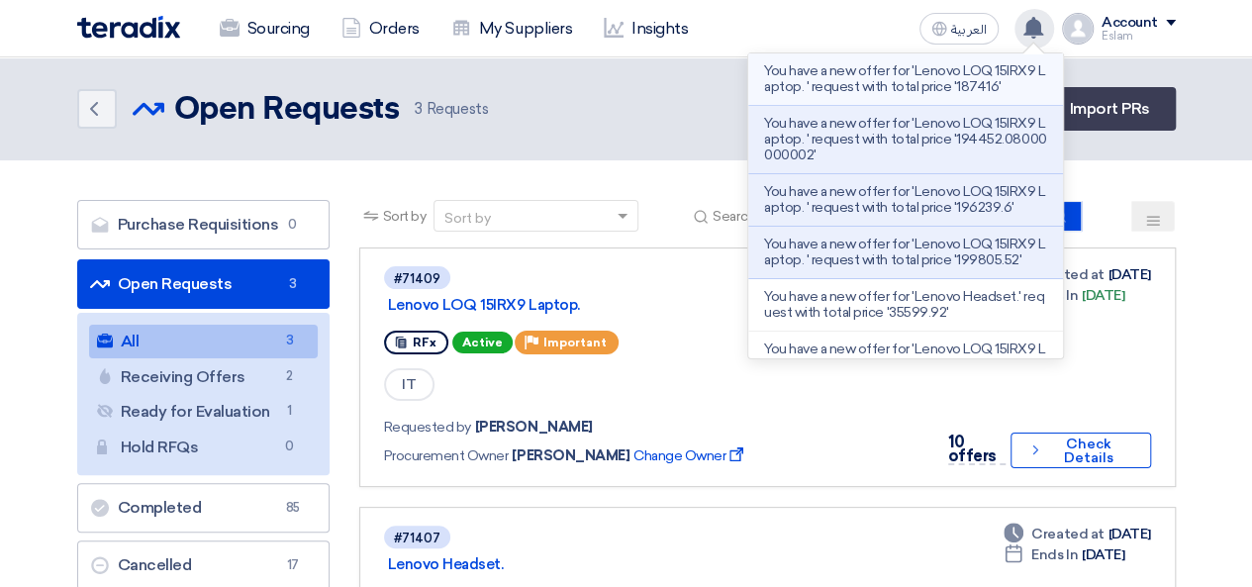
click at [927, 82] on p "You have a new offer for 'Lenovo LOQ 15IRX9 Laptop. ' request with total price …" at bounding box center [905, 79] width 283 height 32
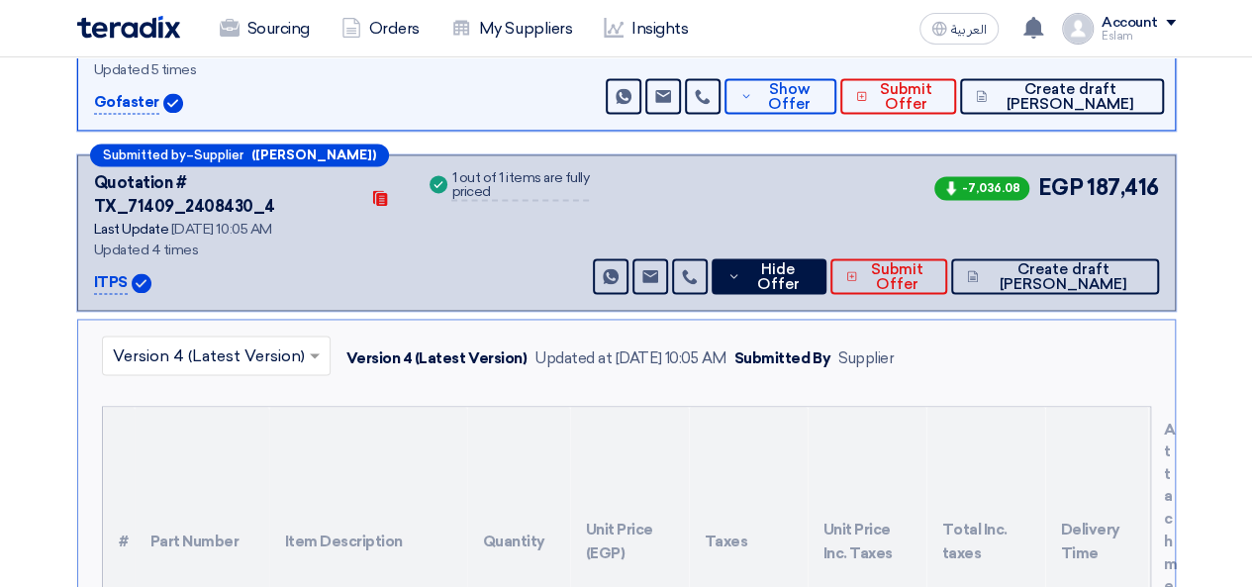
scroll to position [1244, 0]
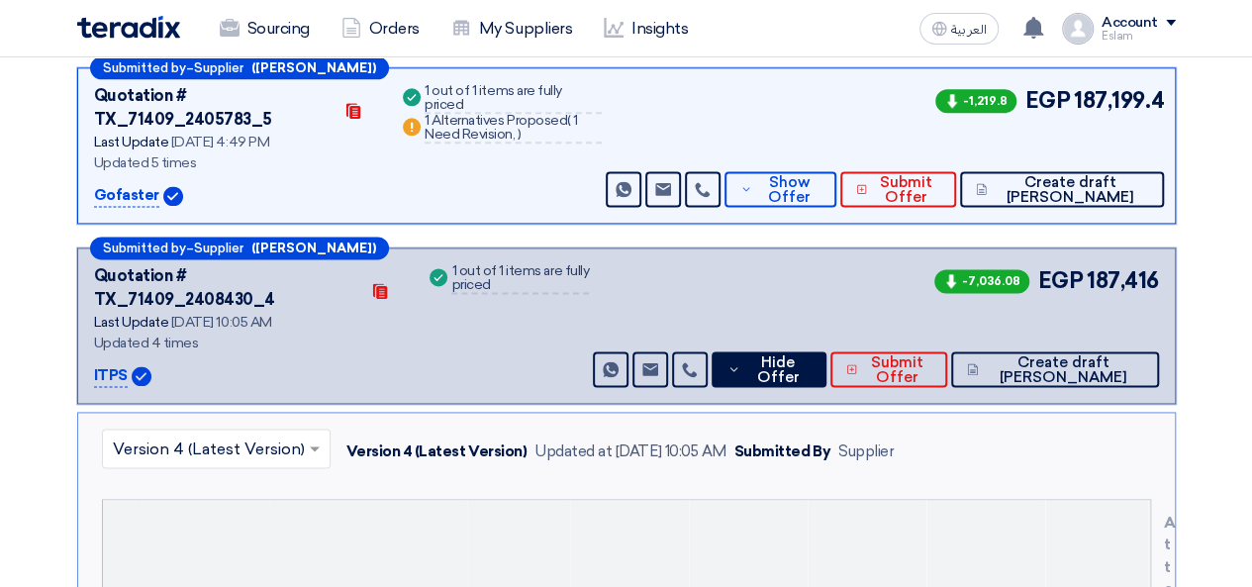
click at [829, 247] on div "Submitted by – Supplier ([PERSON_NAME]) Quotation # TX_71409_2408430_4 Contacts…" at bounding box center [626, 325] width 1099 height 156
click at [810, 355] on span "Hide Offer" at bounding box center [777, 370] width 64 height 30
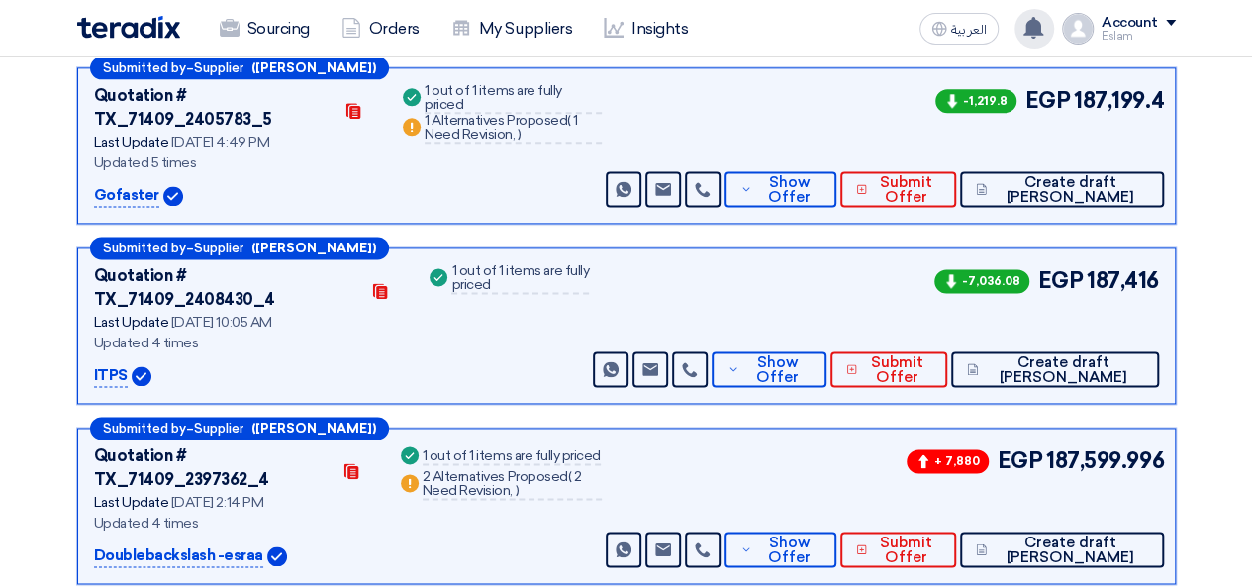
click at [1032, 30] on use at bounding box center [1033, 28] width 20 height 22
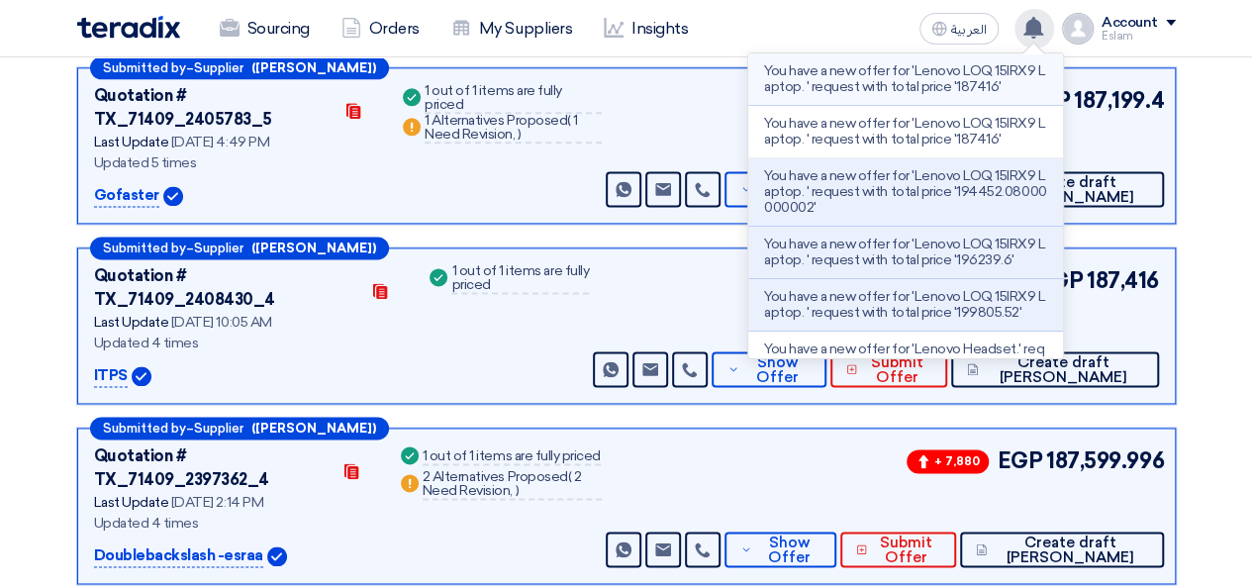
click at [916, 88] on p "You have a new offer for 'Lenovo LOQ 15IRX9 Laptop. ' request with total price …" at bounding box center [905, 79] width 283 height 32
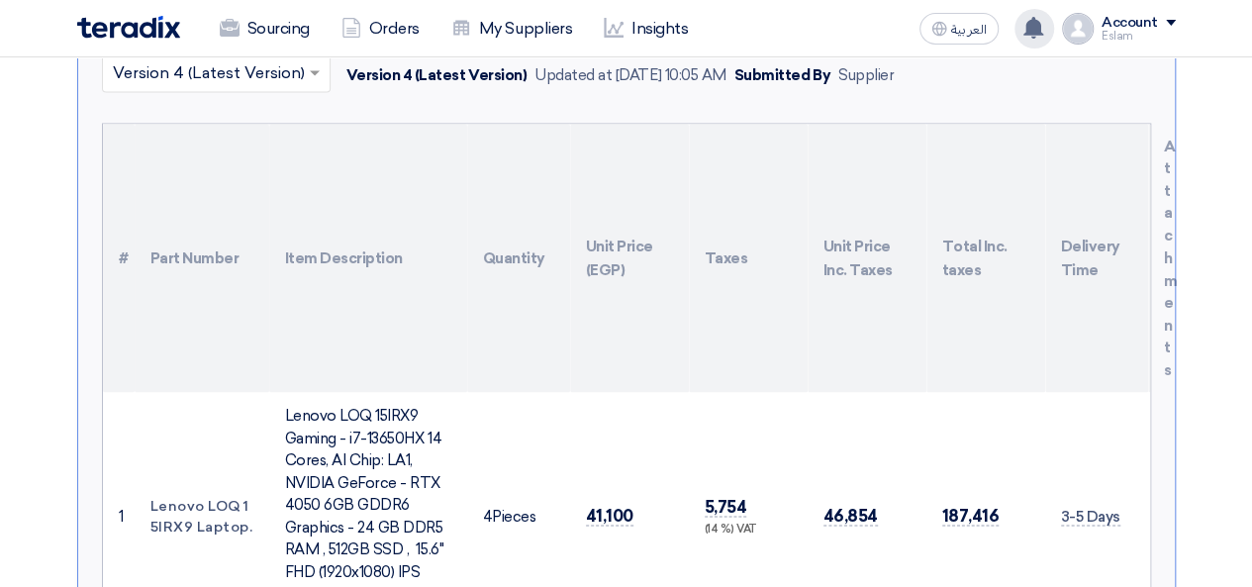
scroll to position [1442, 0]
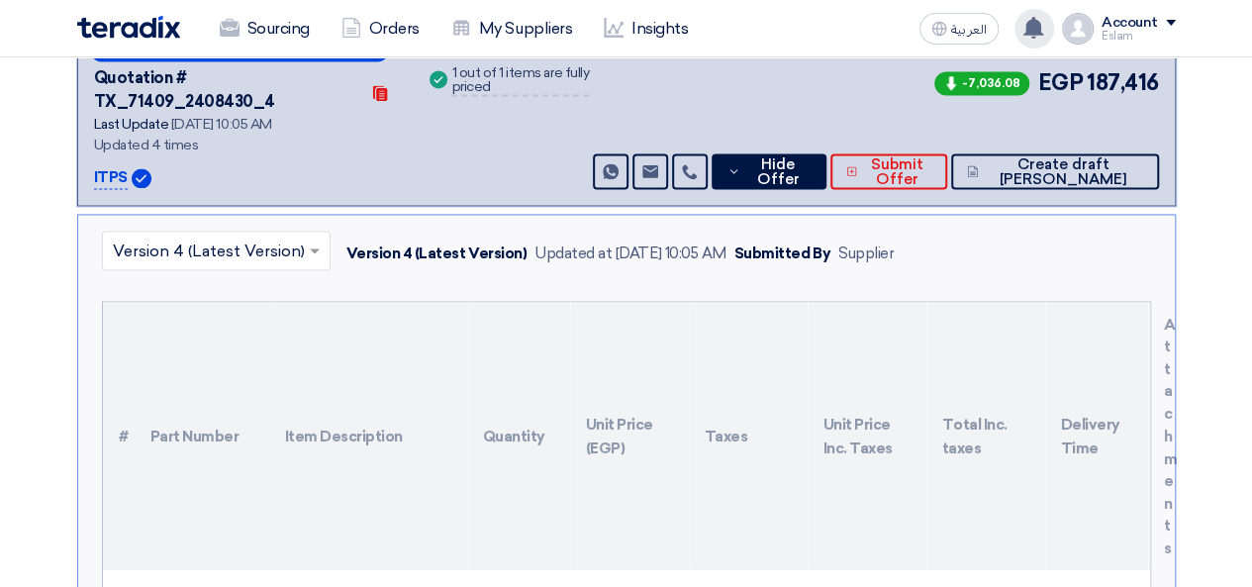
click at [1035, 33] on use at bounding box center [1033, 28] width 20 height 22
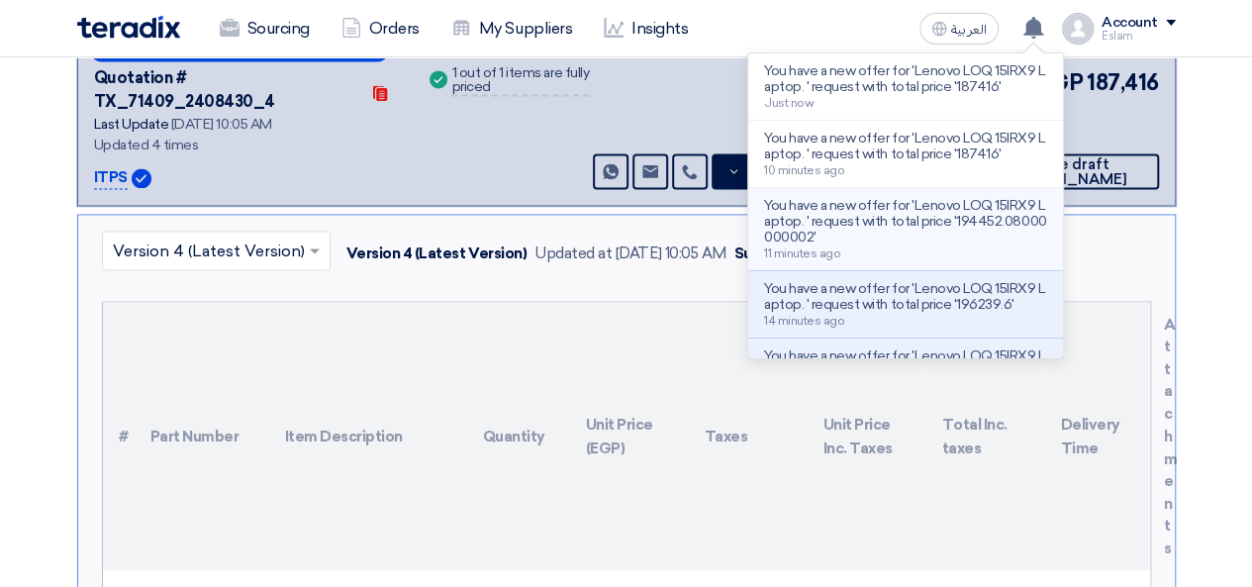
click at [945, 212] on p "You have a new offer for 'Lenovo LOQ 15IRX9 Laptop. ' request with total price …" at bounding box center [905, 222] width 283 height 48
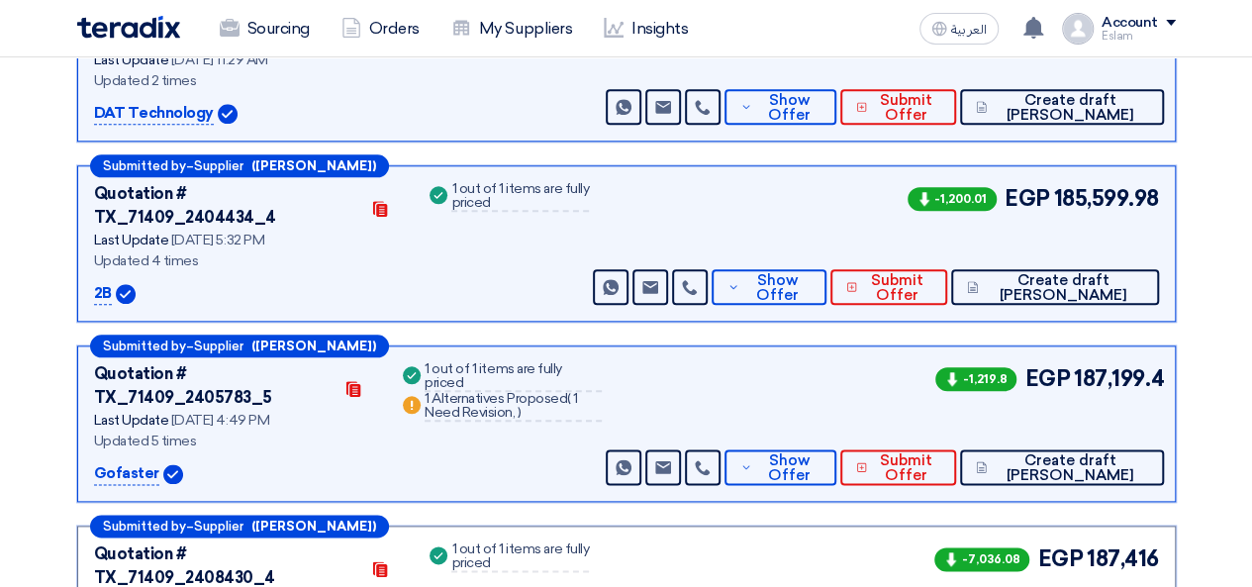
scroll to position [947, 0]
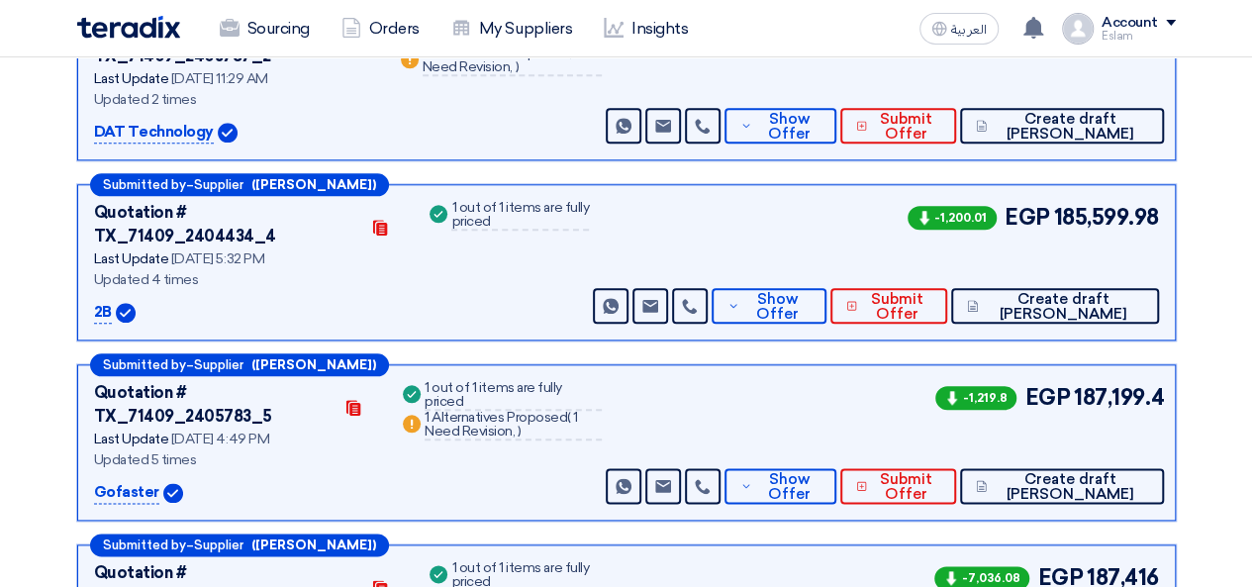
click at [1039, 42] on div "You have a new offer for 'Lenovo LOQ 15IRX9 Laptop. ' request with total price …" at bounding box center [1034, 29] width 40 height 40
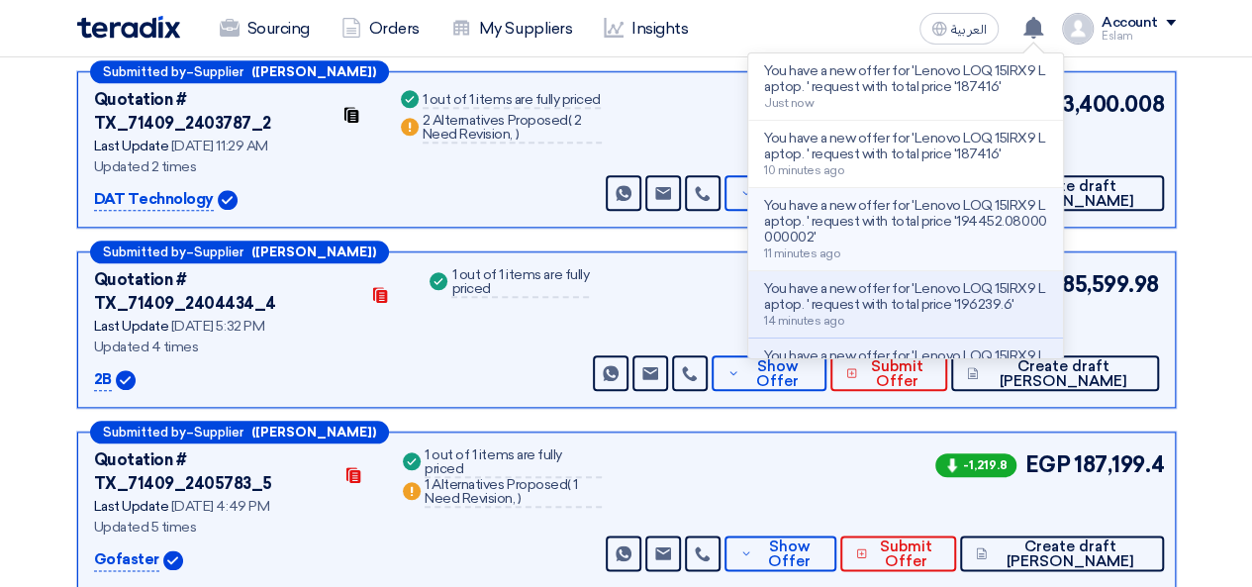
scroll to position [848, 0]
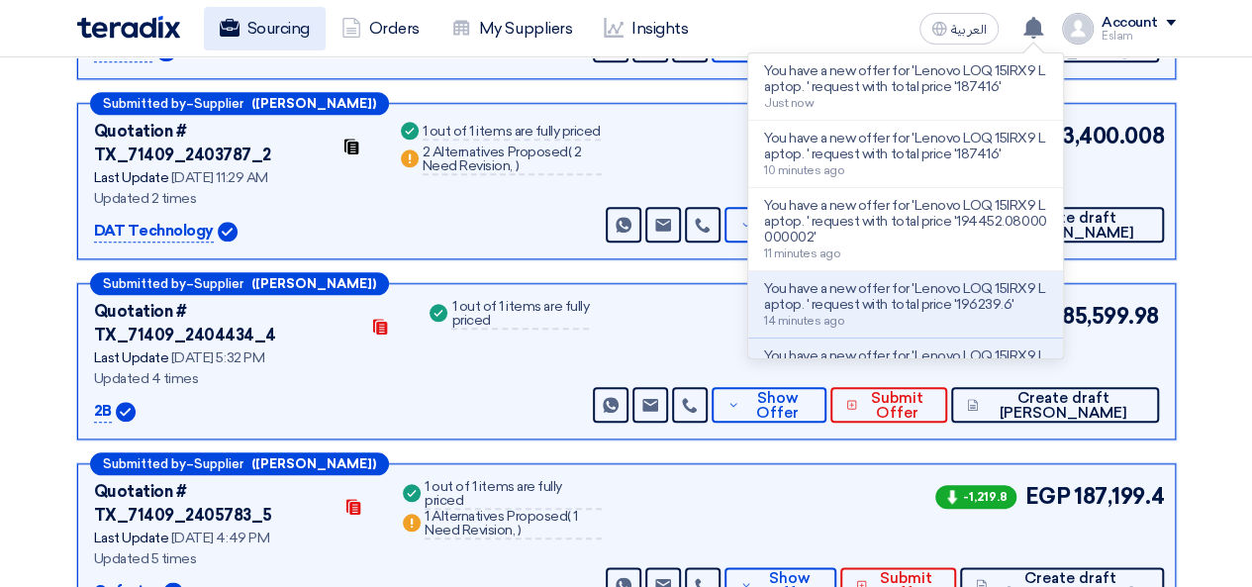
click at [266, 45] on link "Sourcing" at bounding box center [265, 29] width 122 height 44
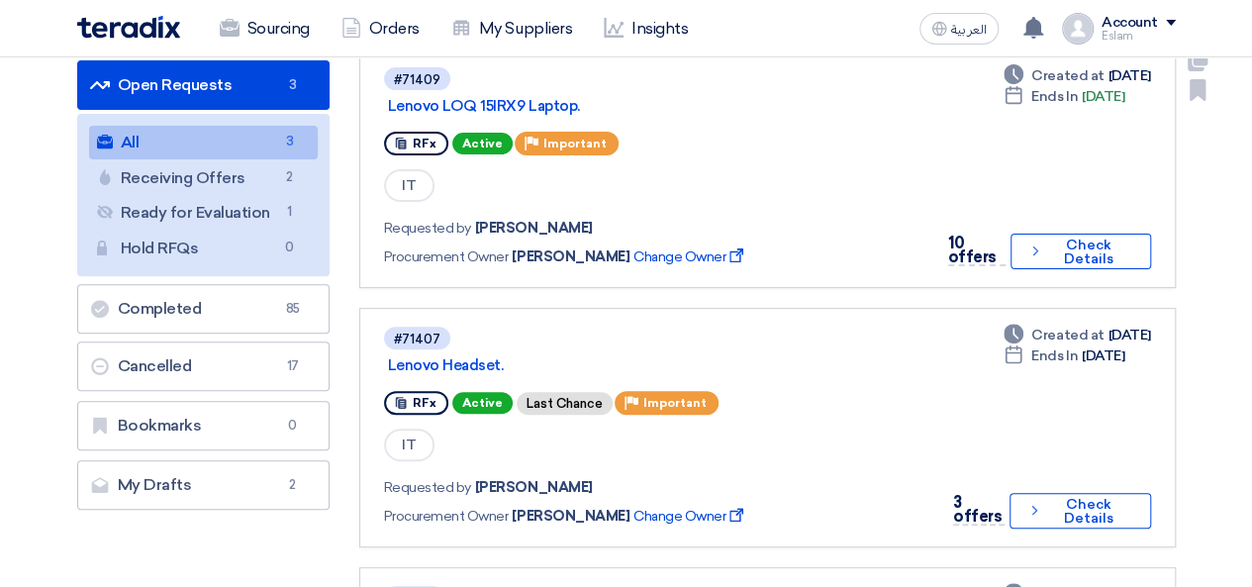
scroll to position [198, 0]
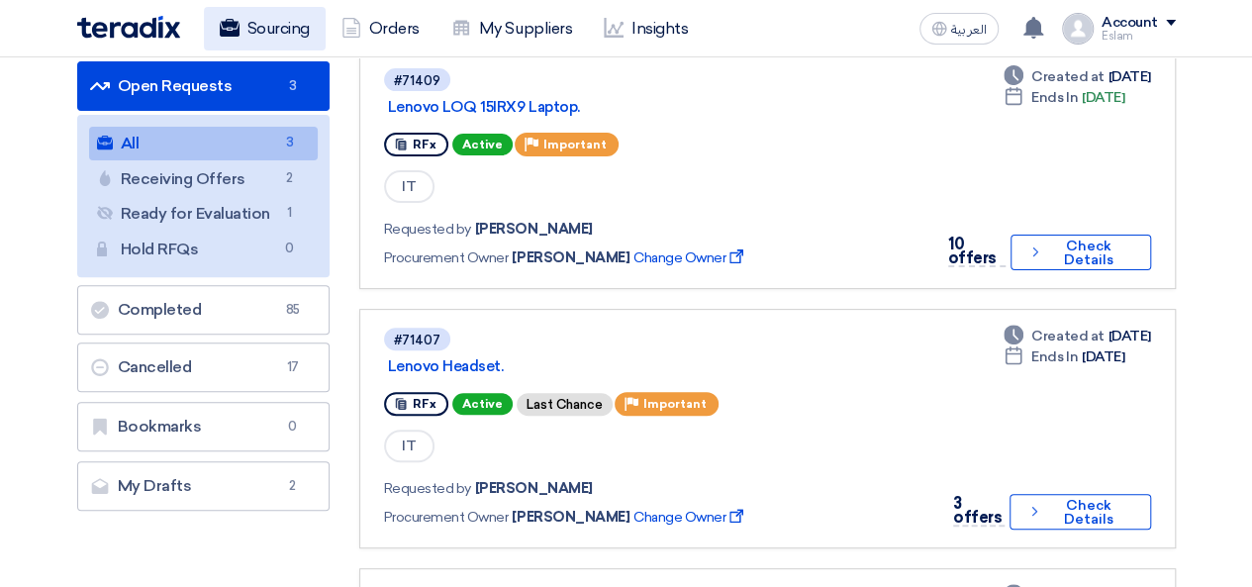
click at [293, 28] on link "Sourcing" at bounding box center [265, 29] width 122 height 44
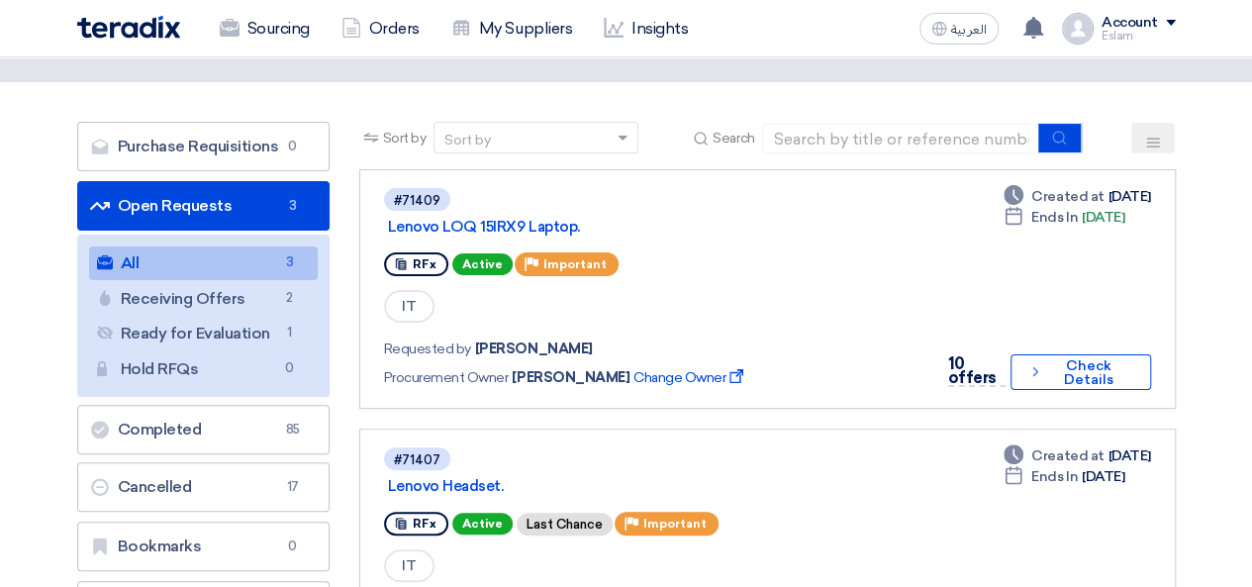
scroll to position [0, 0]
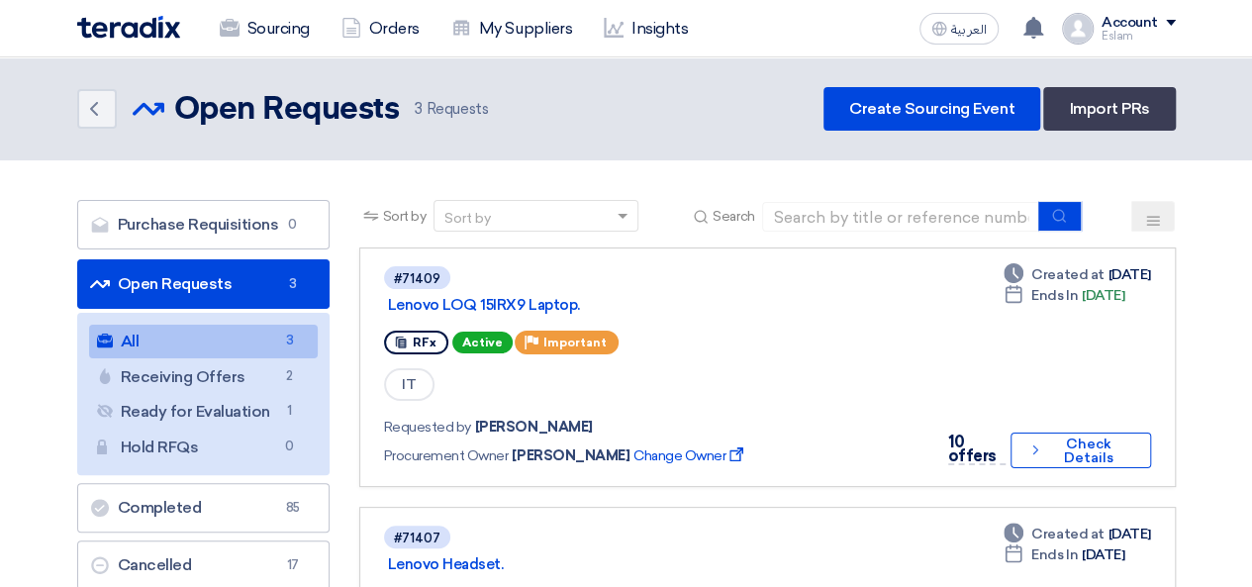
click at [259, 2] on div "Sourcing Orders My Suppliers Insights العربية ع You have a new offer for 'Lenov…" at bounding box center [626, 28] width 1128 height 56
click at [262, 13] on link "Sourcing" at bounding box center [265, 29] width 122 height 44
click at [265, 15] on link "Sourcing" at bounding box center [265, 29] width 122 height 44
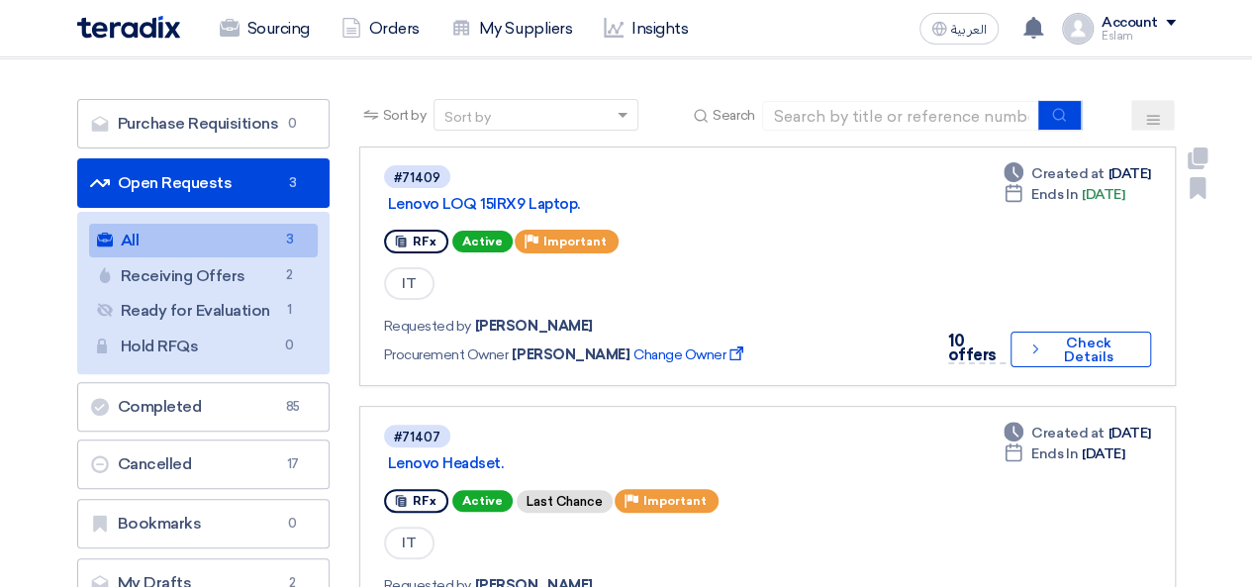
scroll to position [99, 0]
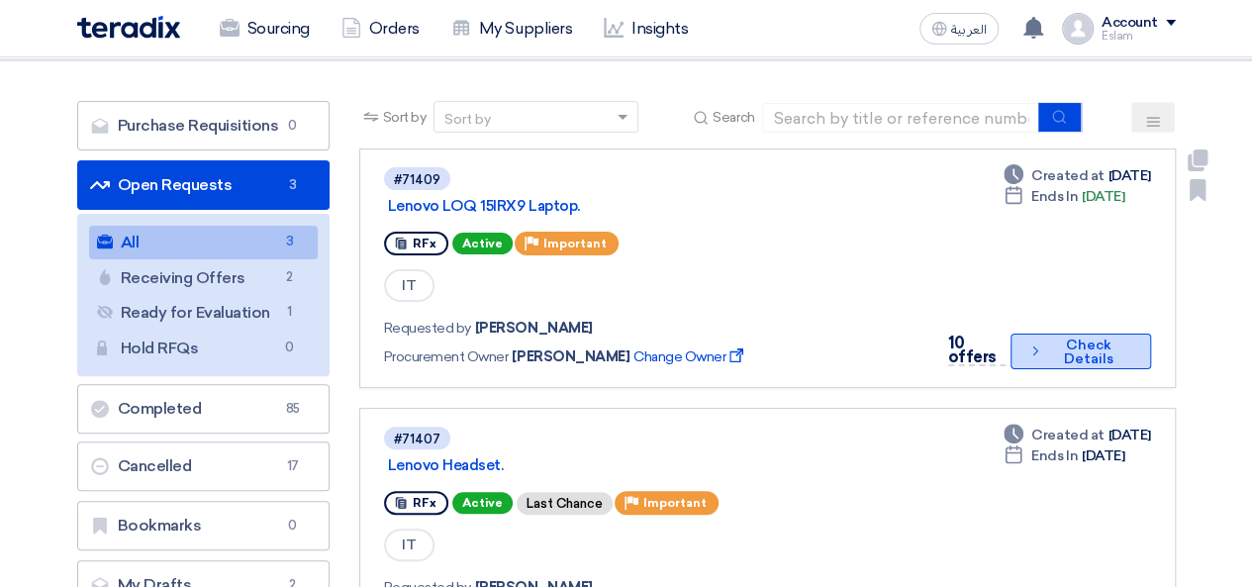
click at [1067, 354] on button "Check details Check Details" at bounding box center [1081, 352] width 140 height 36
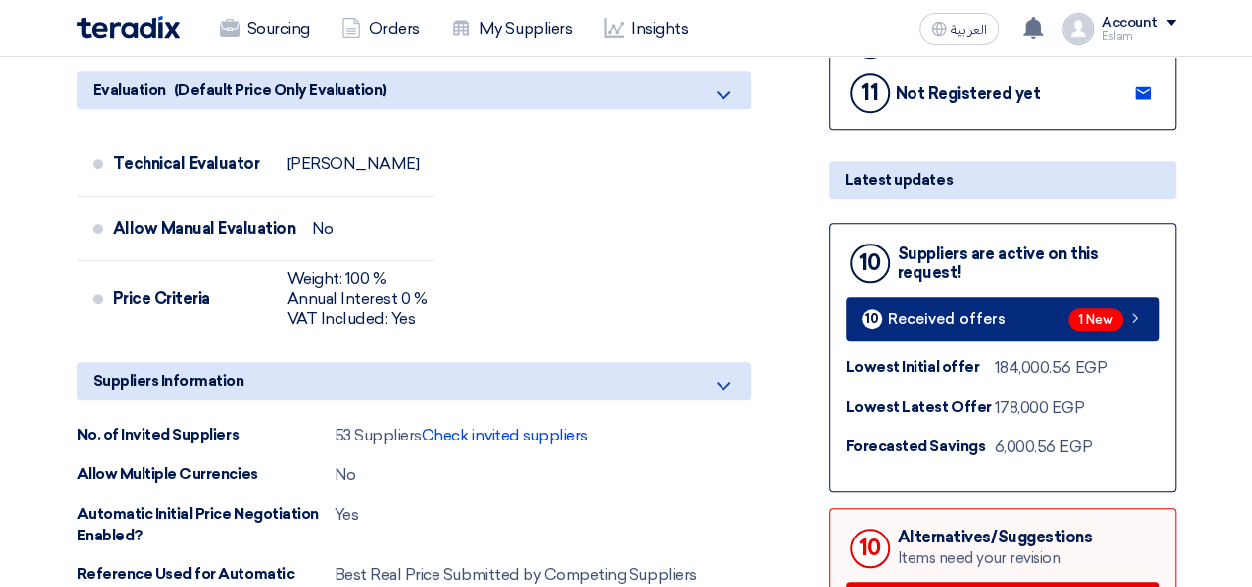
click at [975, 321] on span "Received offers" at bounding box center [947, 319] width 118 height 15
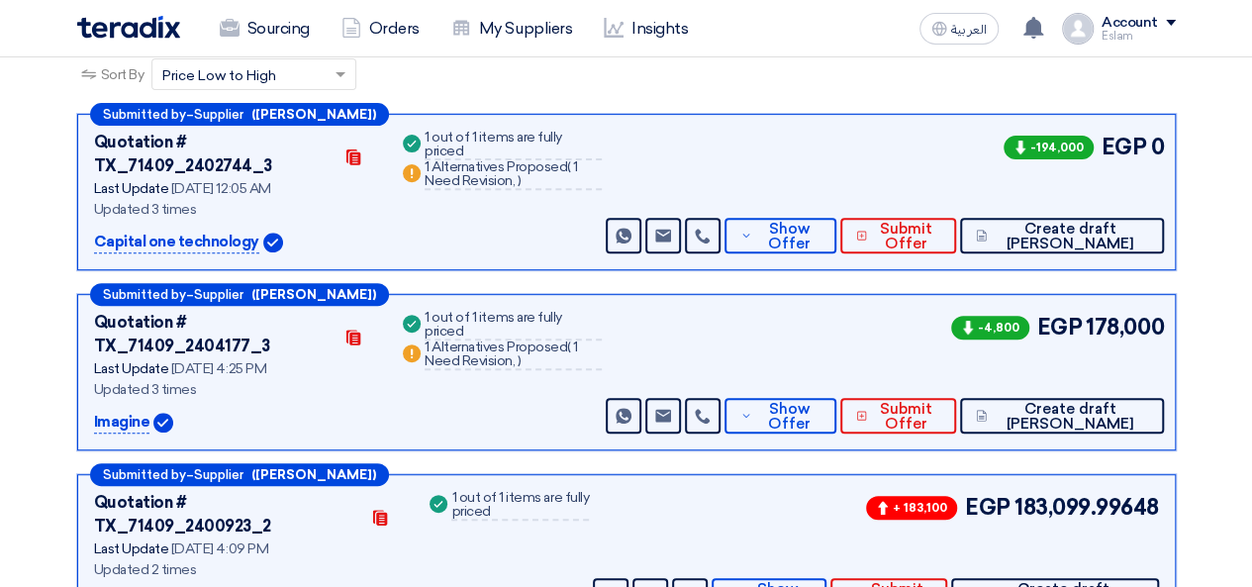
scroll to position [99, 0]
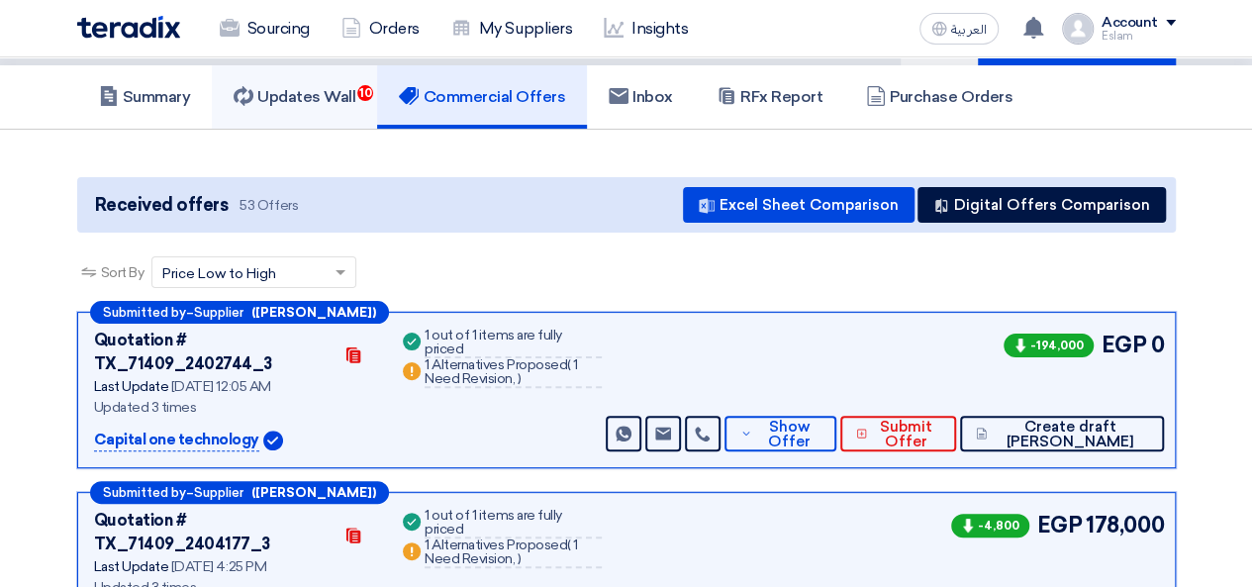
click at [372, 79] on link "Updates Wall 10" at bounding box center [294, 96] width 165 height 63
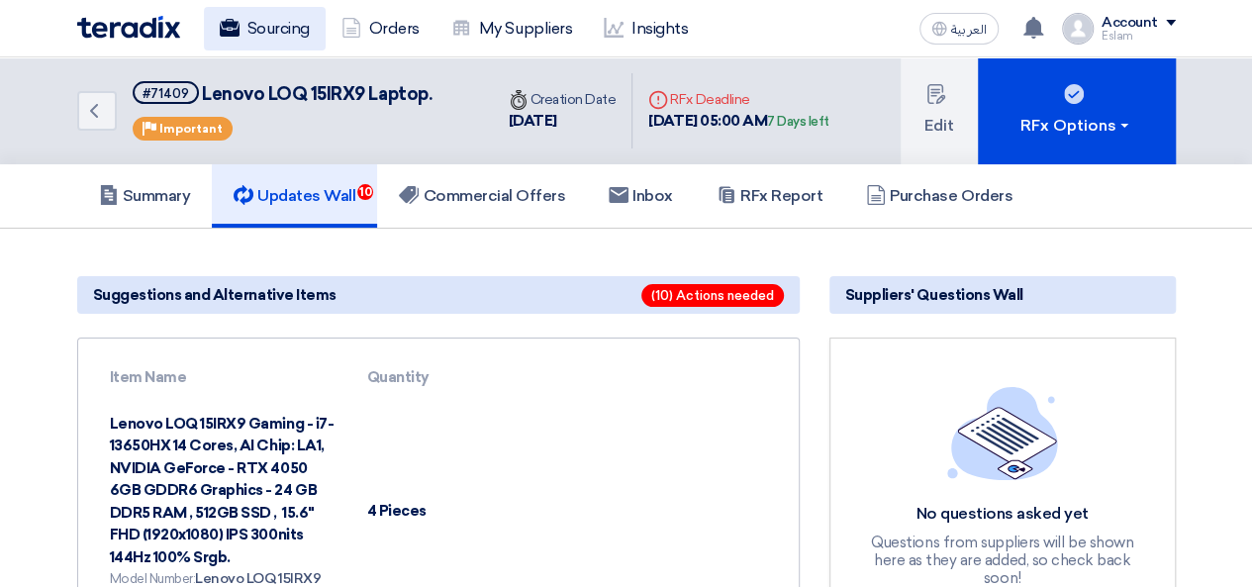
click at [264, 25] on link "Sourcing" at bounding box center [265, 29] width 122 height 44
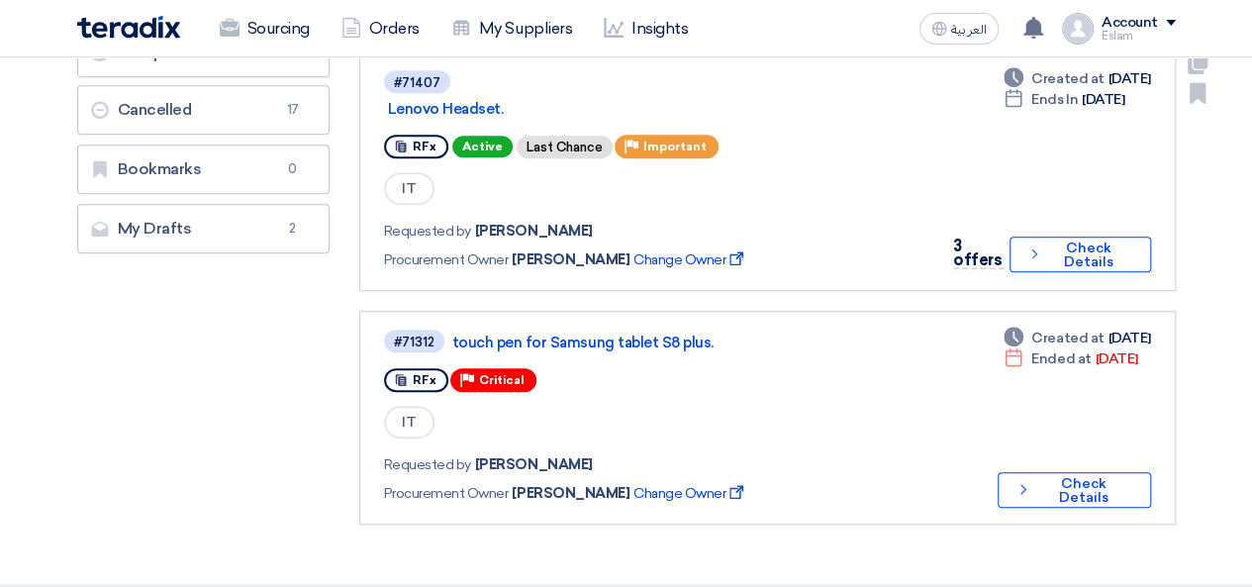
scroll to position [495, 0]
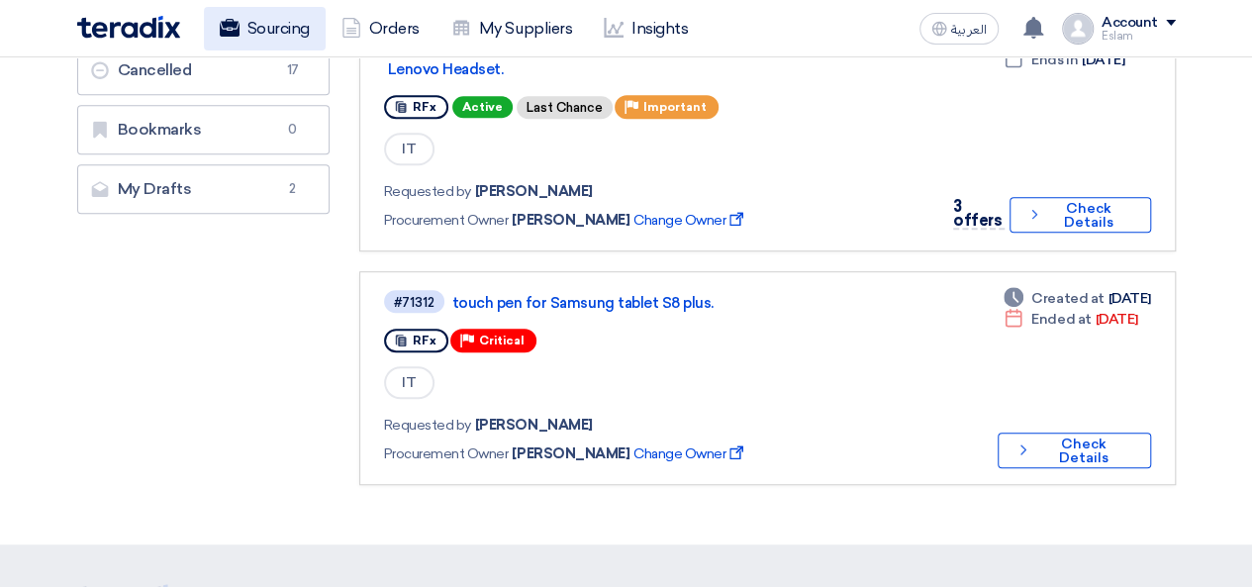
click at [265, 25] on link "Sourcing" at bounding box center [265, 29] width 122 height 44
